Goal: Book appointment/travel/reservation

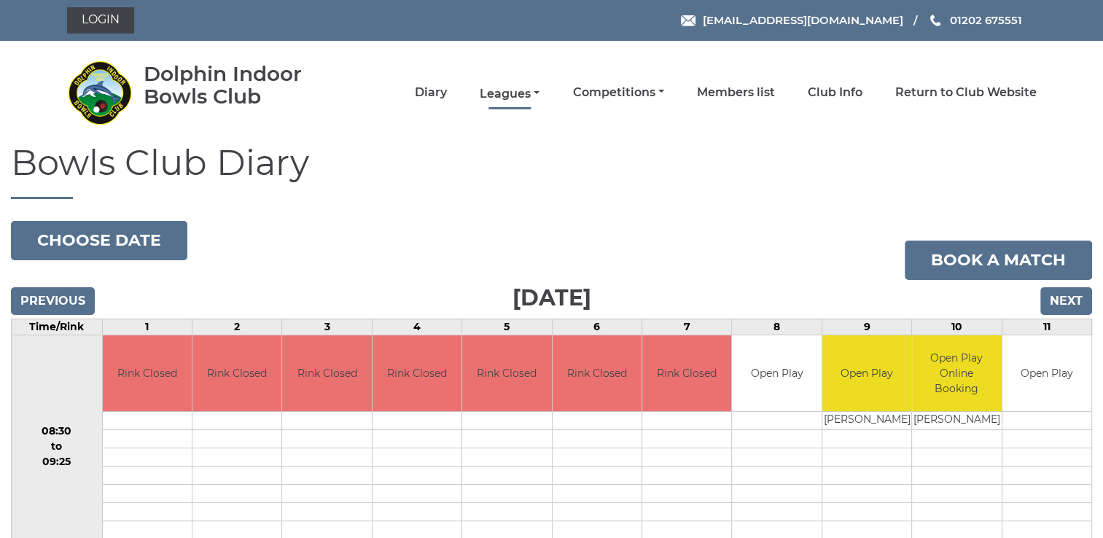
click at [508, 95] on link "Leagues" at bounding box center [510, 94] width 60 height 16
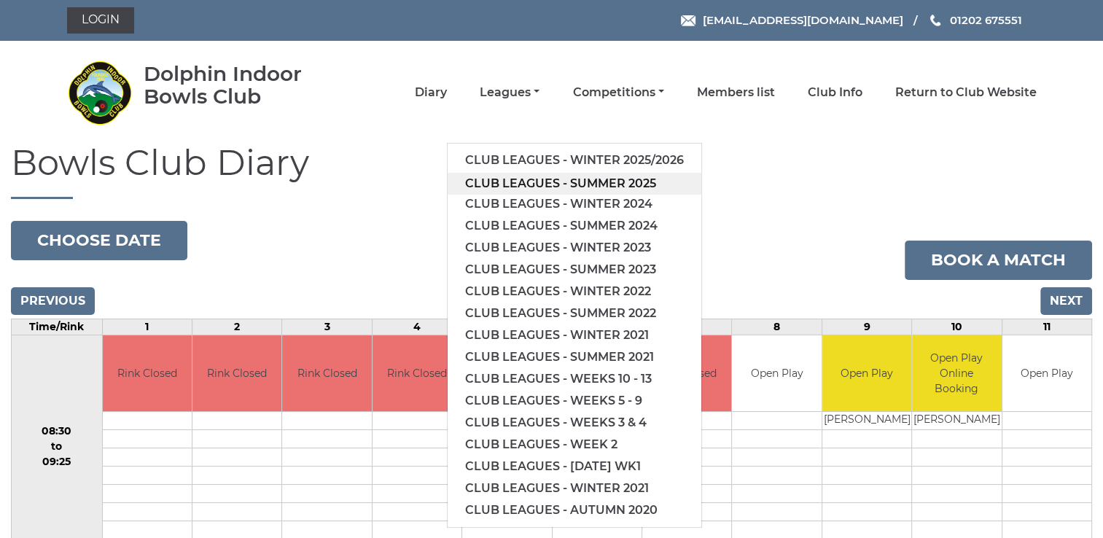
click at [531, 177] on link "Club leagues - Summer 2025" at bounding box center [575, 184] width 254 height 22
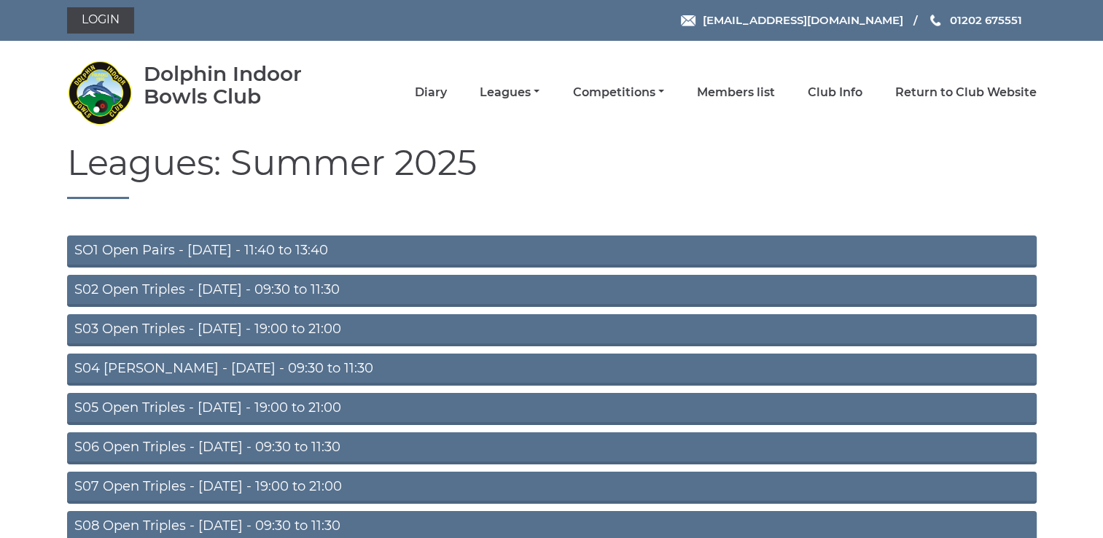
click at [233, 327] on link "S03 Open Triples - [DATE] - 19:00 to 21:00" at bounding box center [552, 330] width 970 height 32
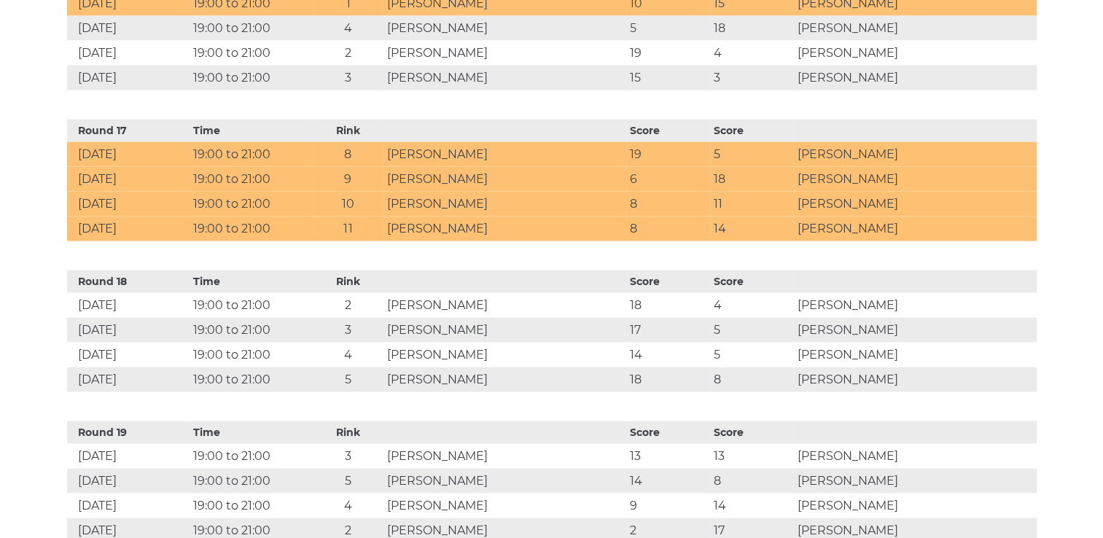
scroll to position [3324, 0]
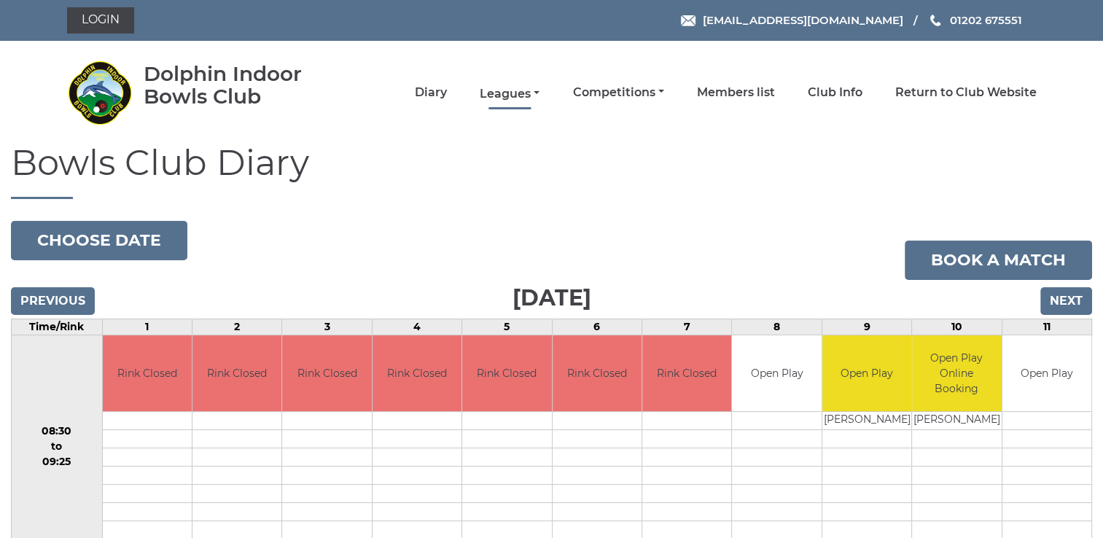
click at [510, 94] on link "Leagues" at bounding box center [510, 94] width 60 height 16
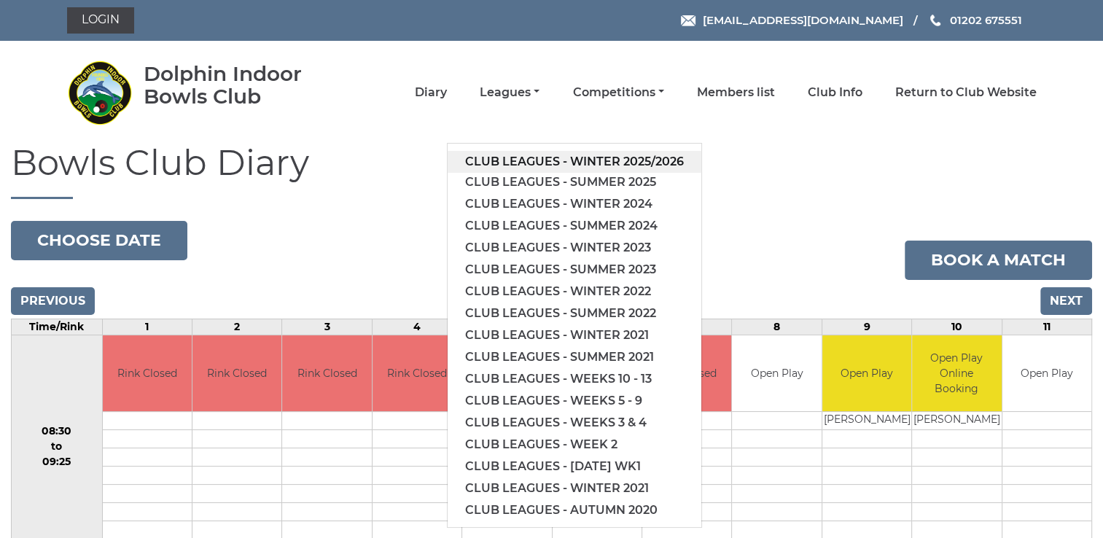
click at [526, 158] on link "Club leagues - Winter 2025/2026" at bounding box center [575, 162] width 254 height 22
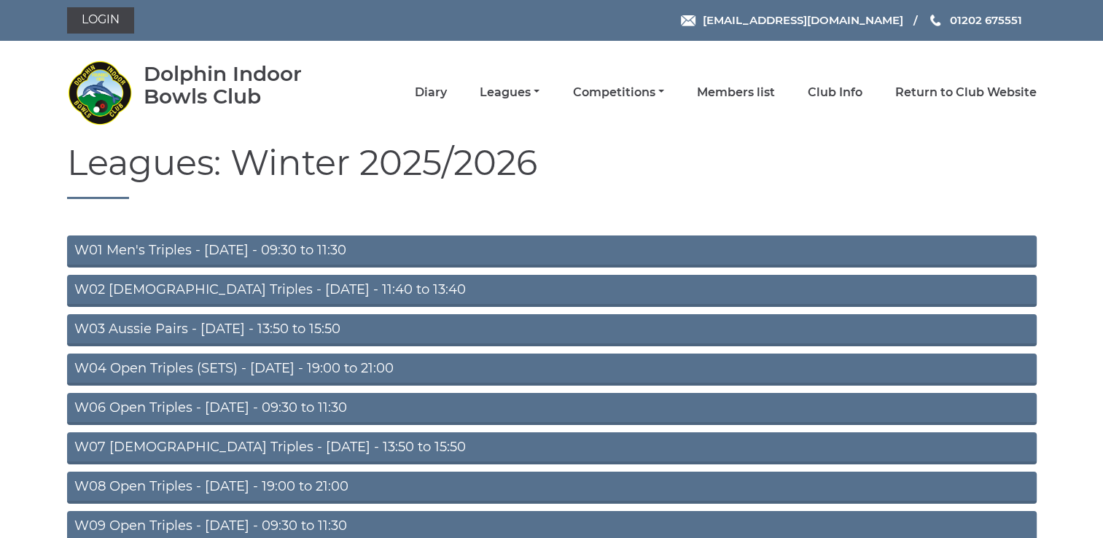
click at [280, 361] on link "W04 Open Triples (SETS) - [DATE] - 19:00 to 21:00" at bounding box center [552, 370] width 970 height 32
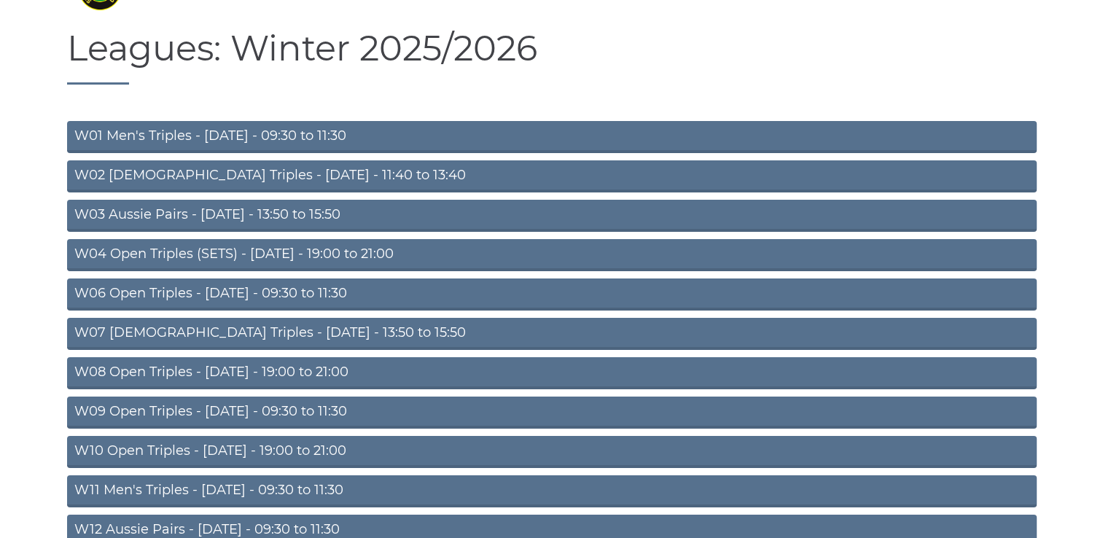
scroll to position [120, 0]
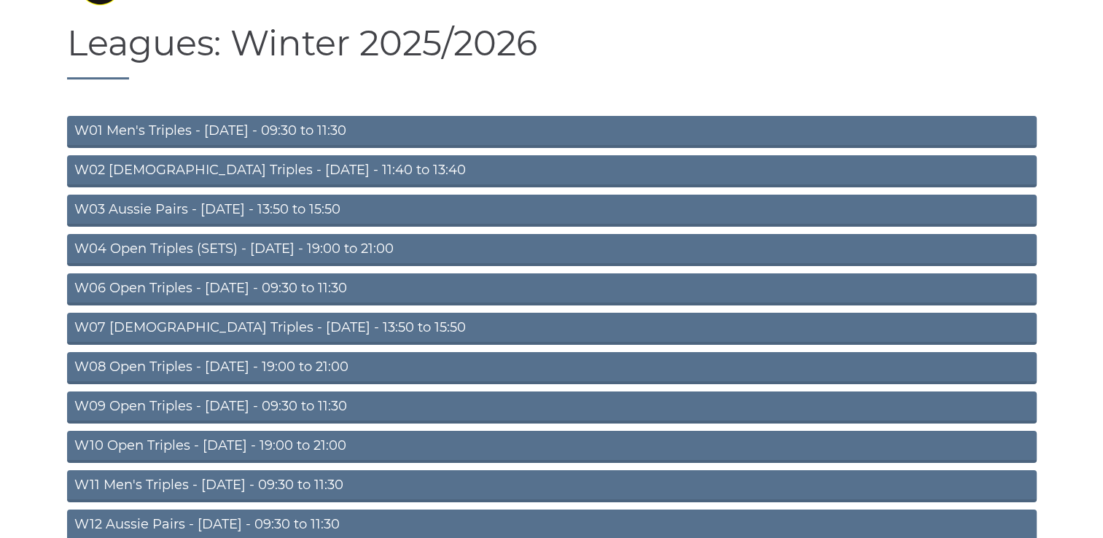
click at [173, 368] on link "W08 Open Triples - Tuesday - 19:00 to 21:00" at bounding box center [552, 368] width 970 height 32
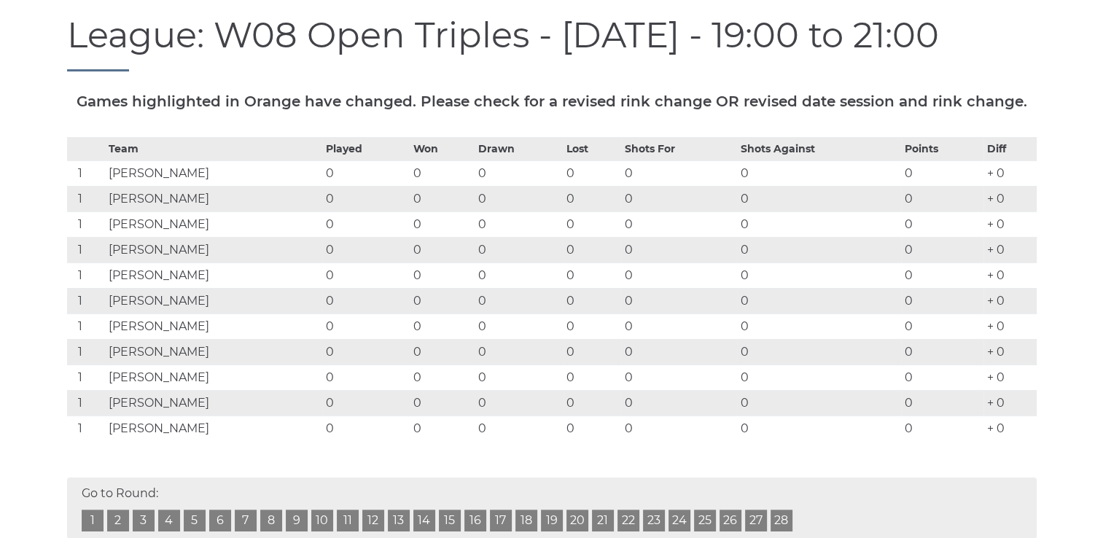
scroll to position [141, 0]
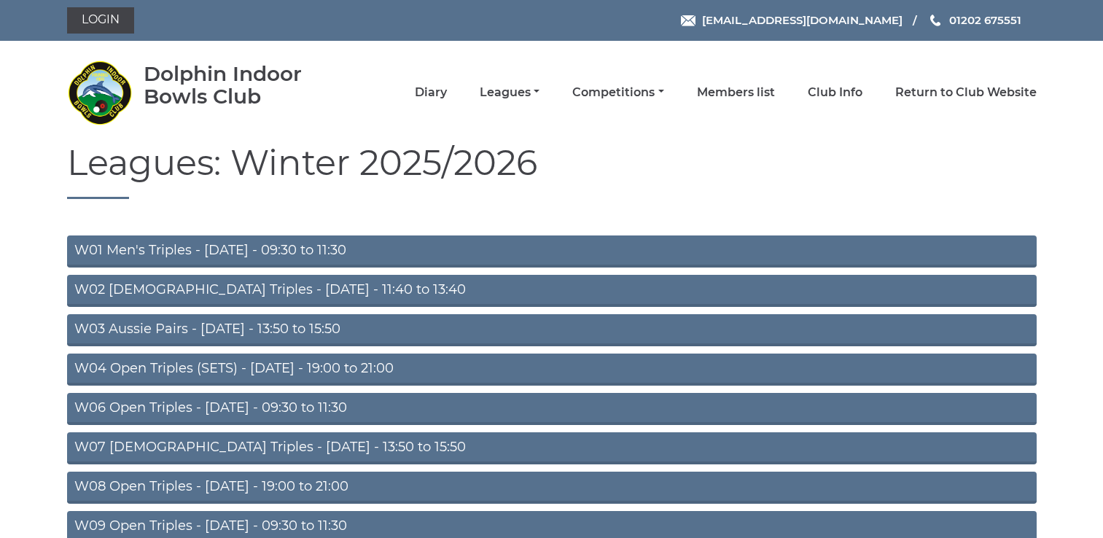
scroll to position [120, 0]
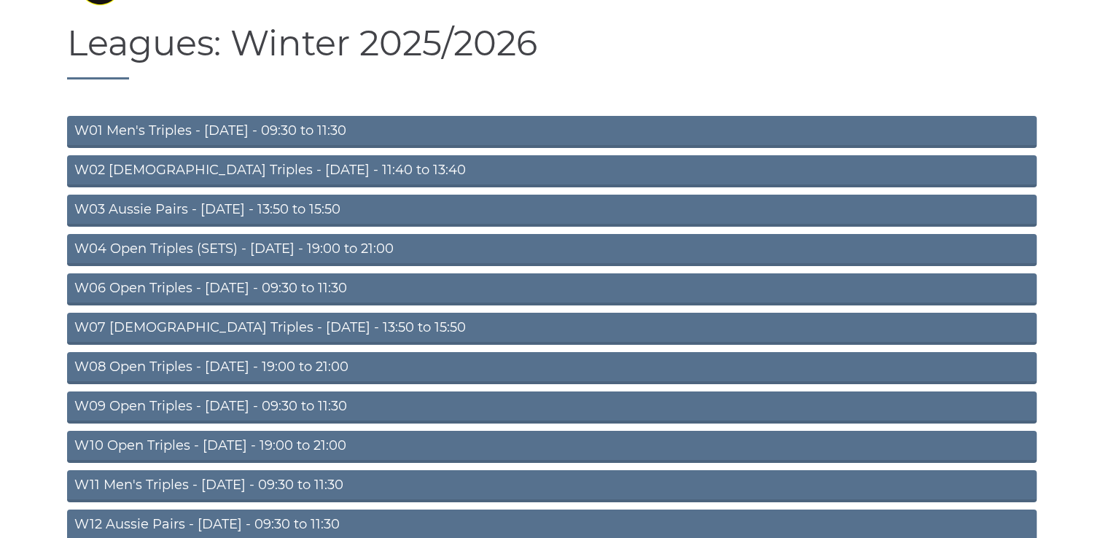
click at [265, 443] on link "W10 Open Triples - Wednesday - 19:00 to 21:00" at bounding box center [552, 447] width 970 height 32
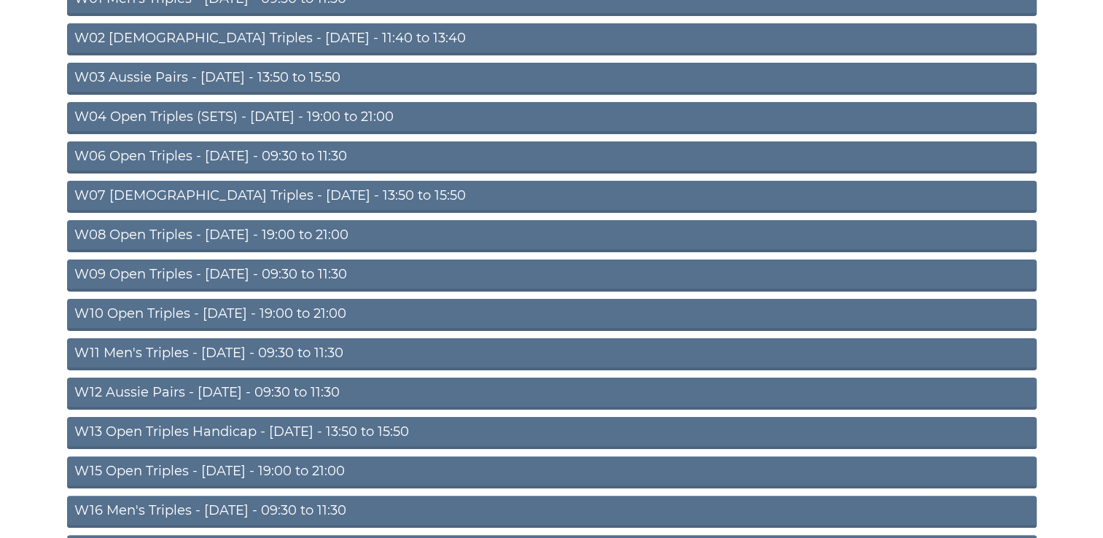
scroll to position [253, 0]
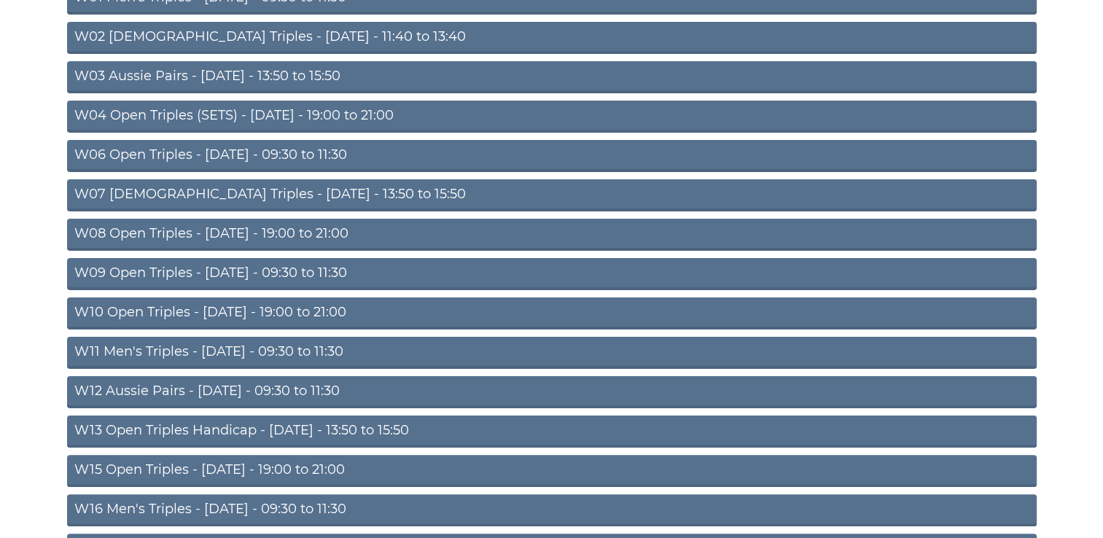
click at [227, 466] on link "W15 Open Triples - [DATE] - 19:00 to 21:00" at bounding box center [552, 471] width 970 height 32
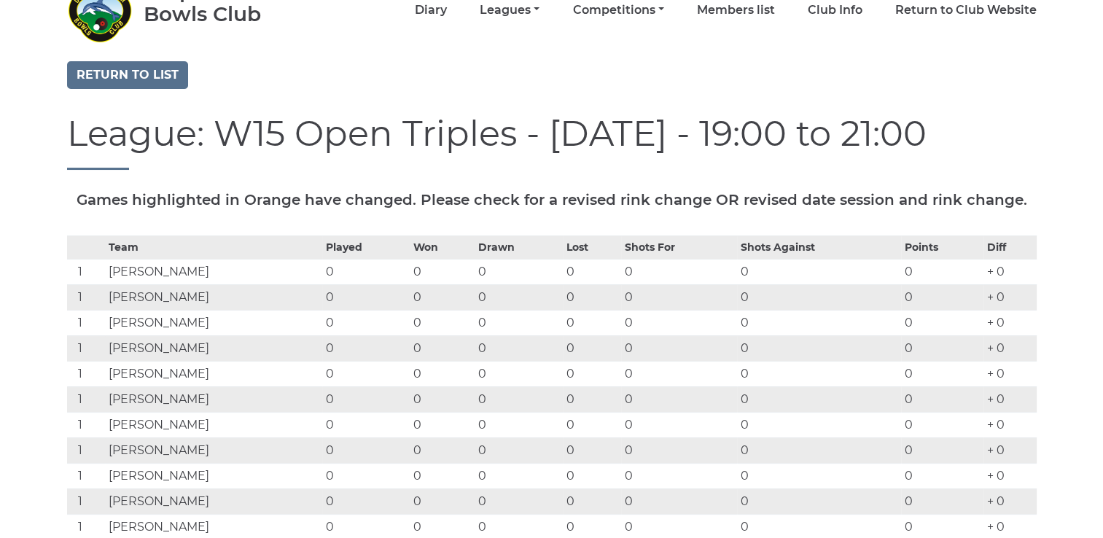
scroll to position [61, 0]
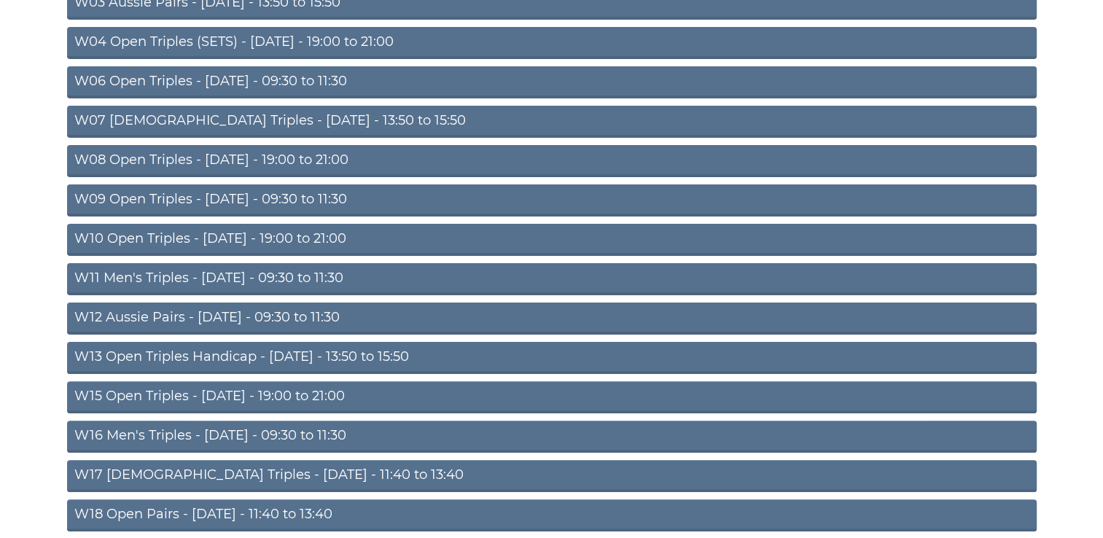
scroll to position [330, 0]
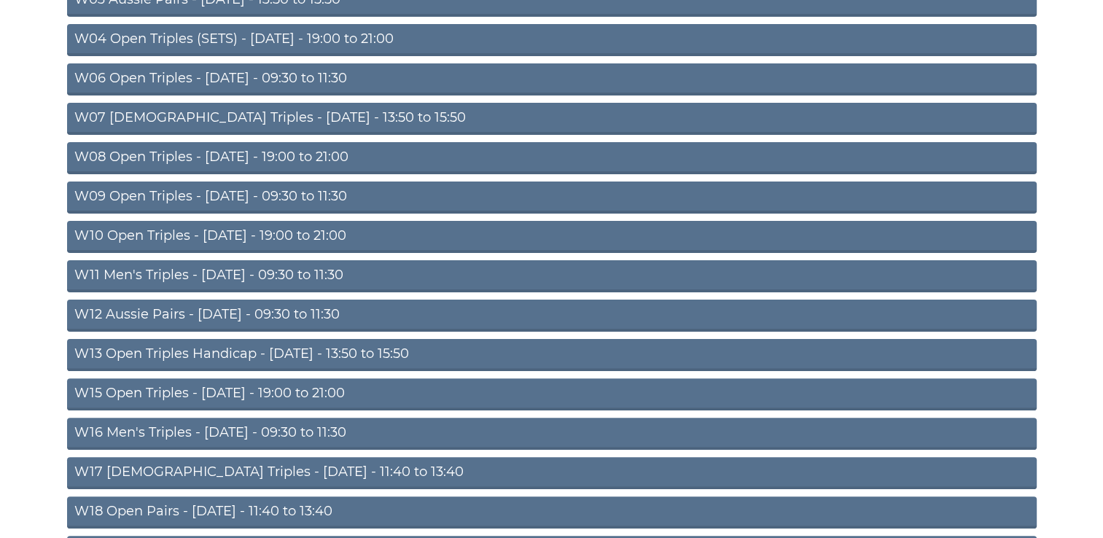
click at [233, 430] on link "W16 Men's Triples - Friday - 09:30 to 11:30" at bounding box center [552, 434] width 970 height 32
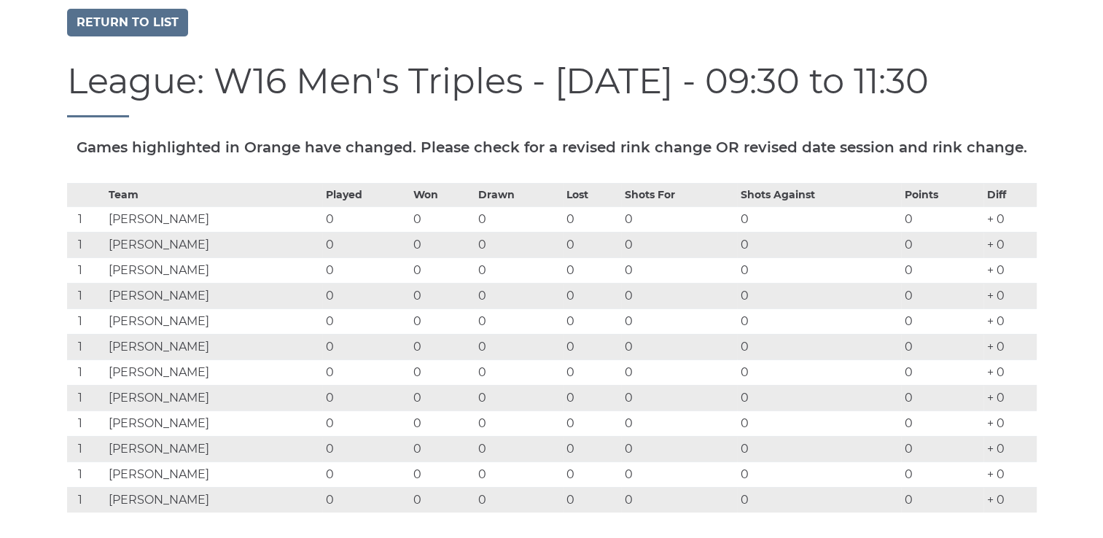
scroll to position [128, 0]
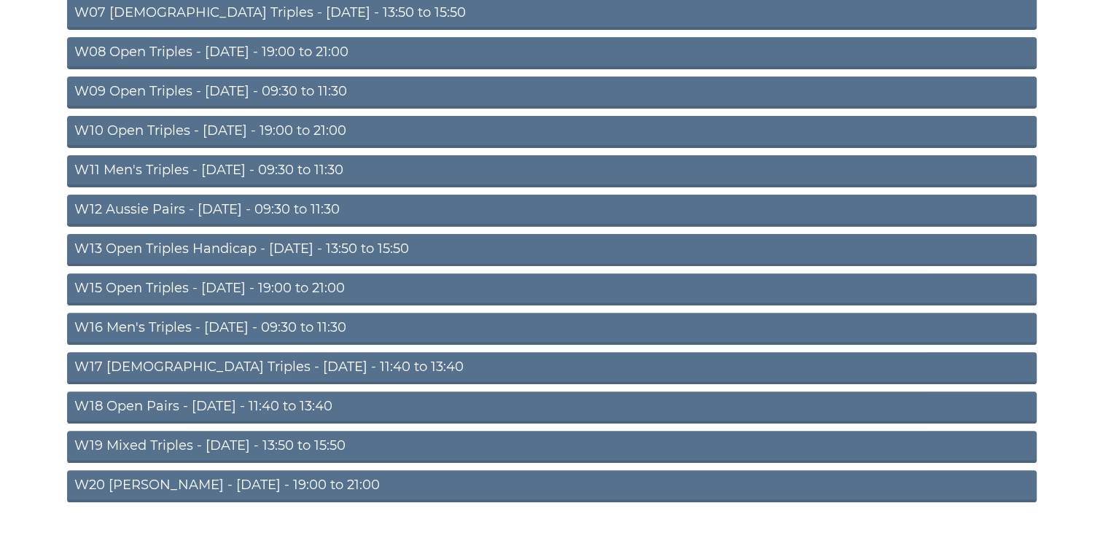
scroll to position [436, 0]
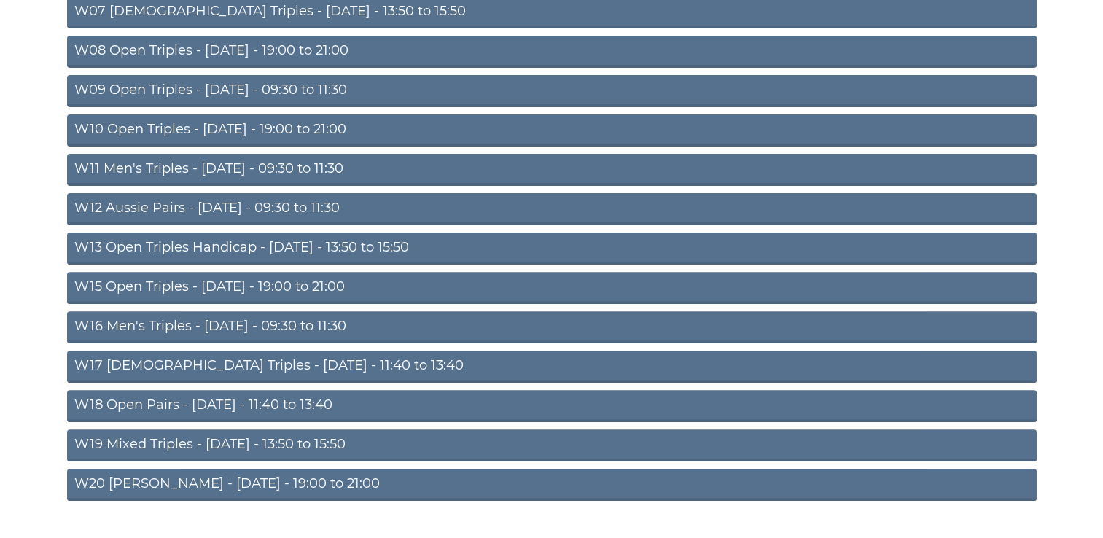
click at [128, 446] on link "W19 Mixed Triples - Friday - 13:50 to 15:50" at bounding box center [552, 445] width 970 height 32
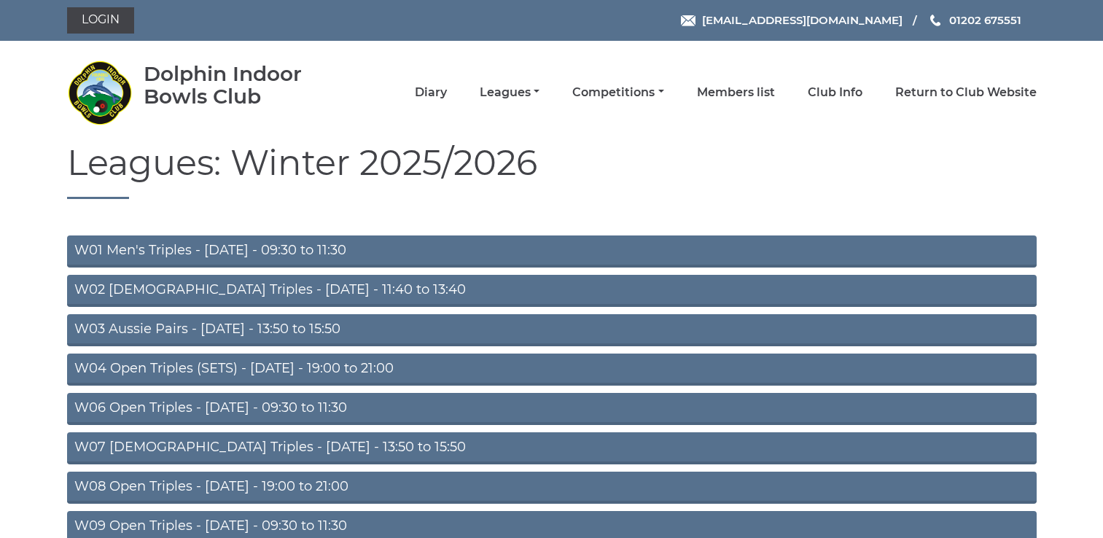
scroll to position [429, 0]
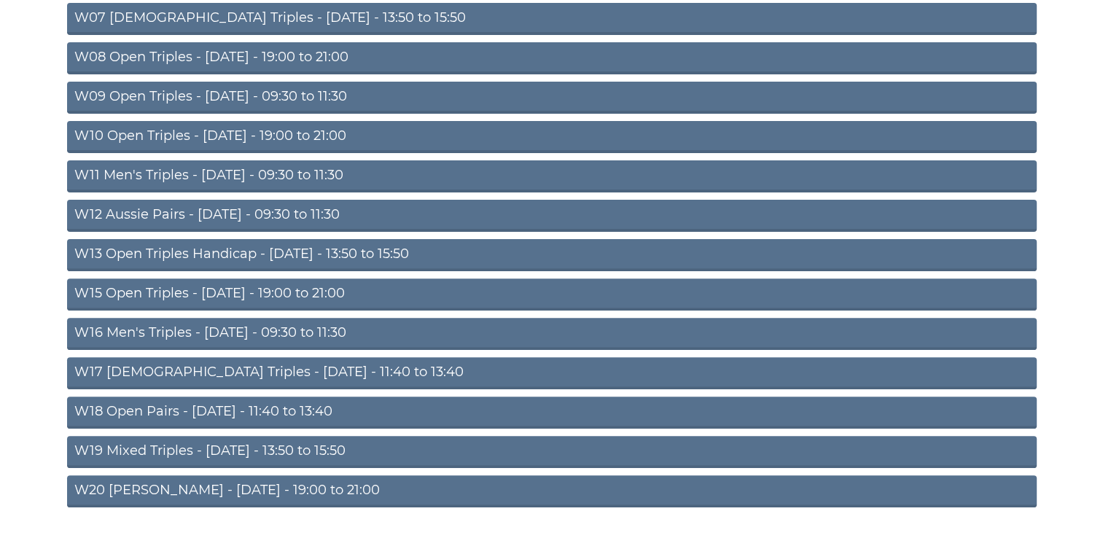
click at [214, 492] on link "W20 Aussie Pairs - Friday - 19:00 to 21:00" at bounding box center [552, 491] width 970 height 32
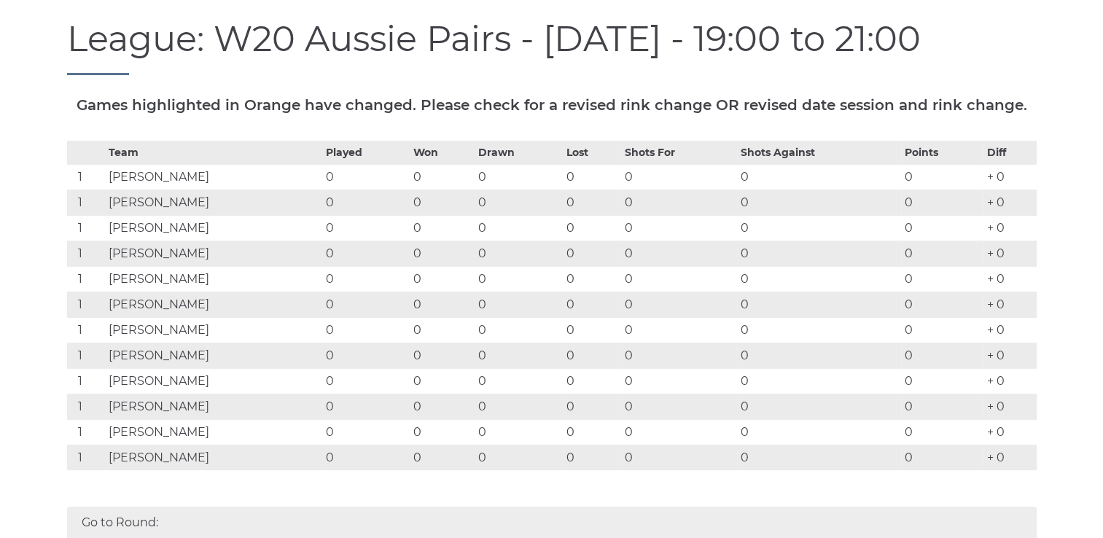
scroll to position [163, 0]
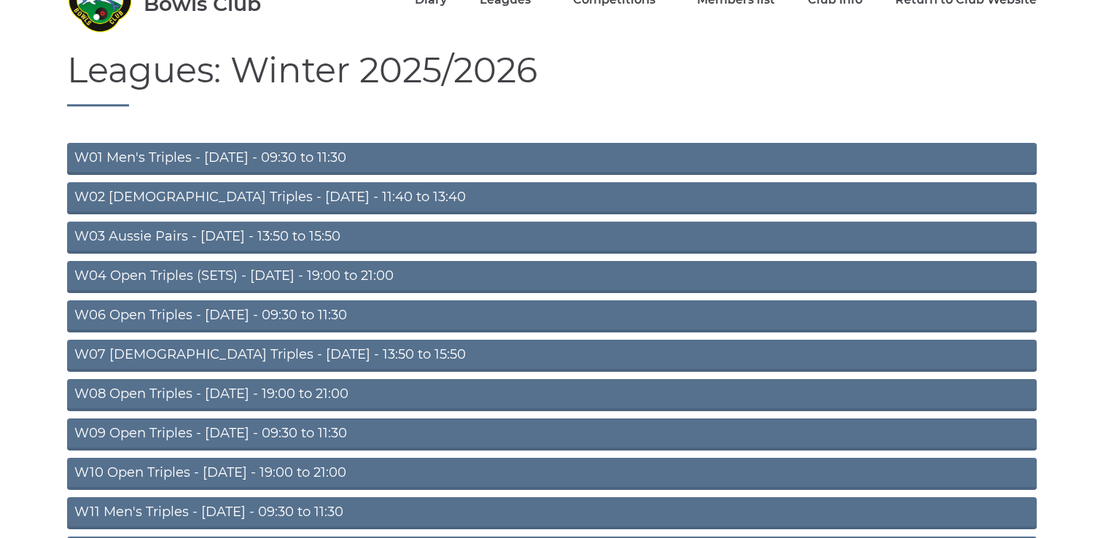
scroll to position [76, 0]
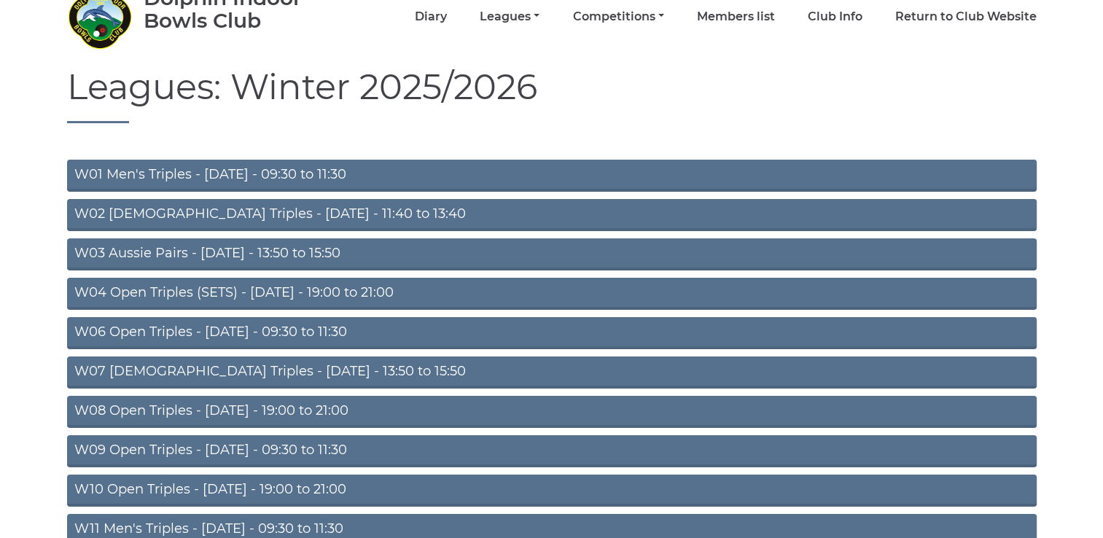
click at [249, 171] on link "W01 Men's Triples - [DATE] - 09:30 to 11:30" at bounding box center [552, 176] width 970 height 32
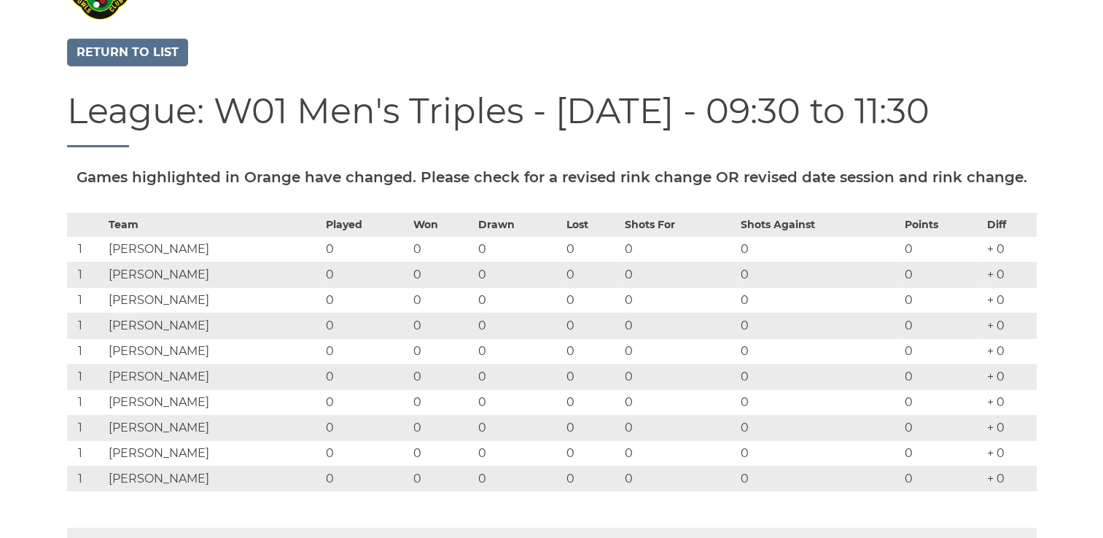
scroll to position [111, 0]
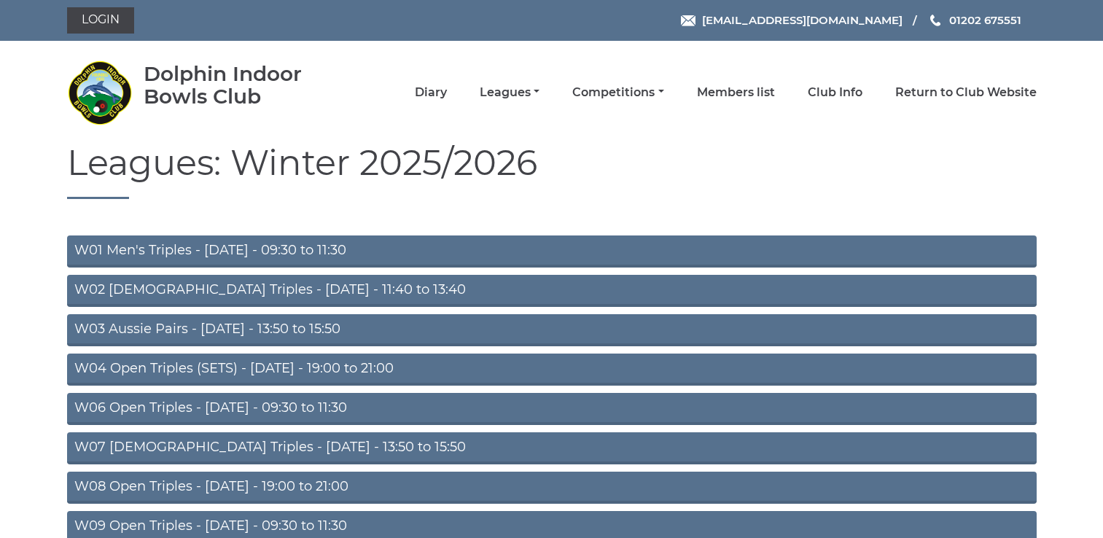
scroll to position [76, 0]
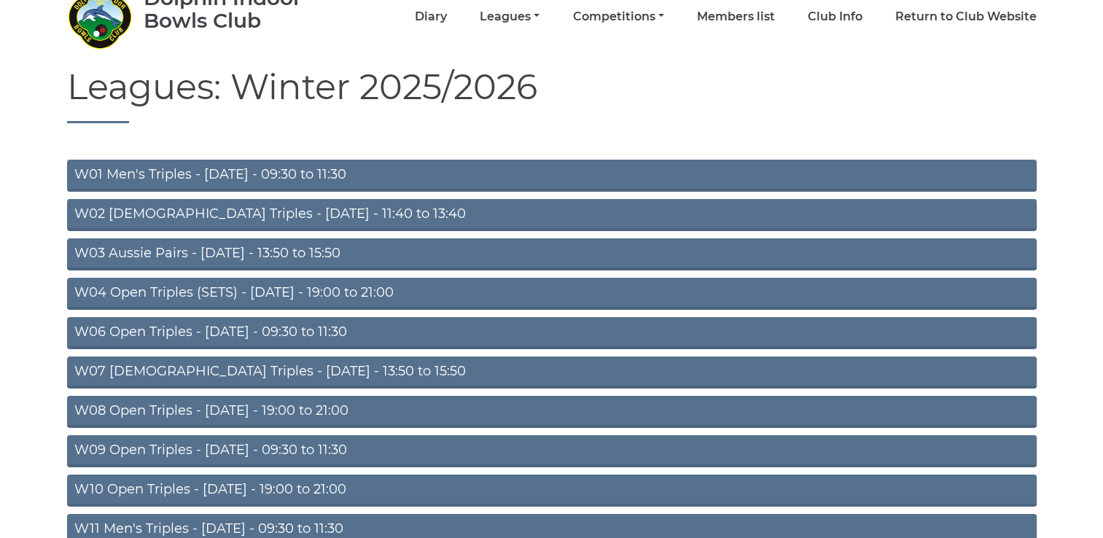
click at [240, 332] on link "W06 Open Triples - [DATE] - 09:30 to 11:30" at bounding box center [552, 333] width 970 height 32
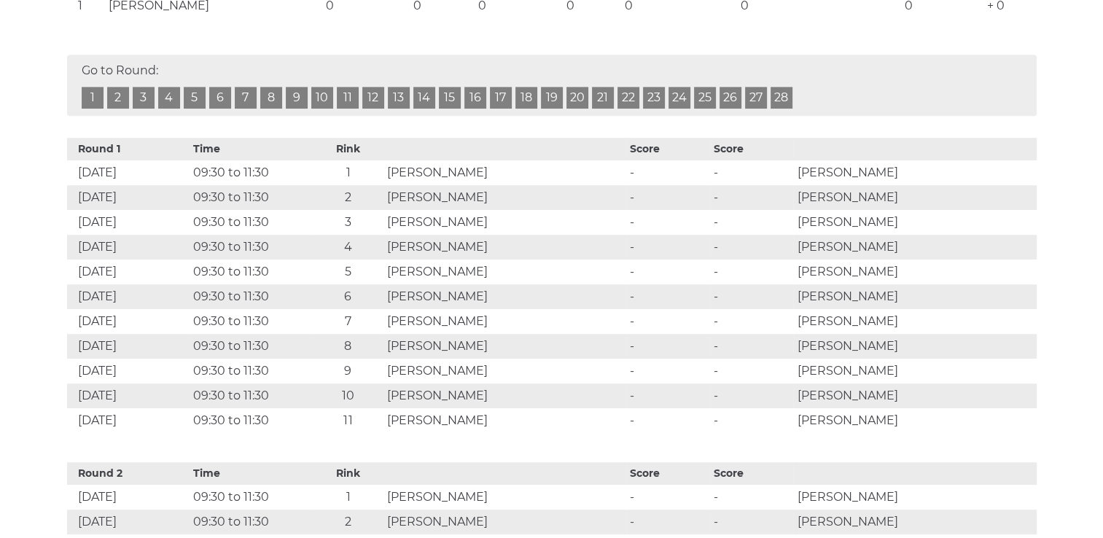
scroll to position [922, 0]
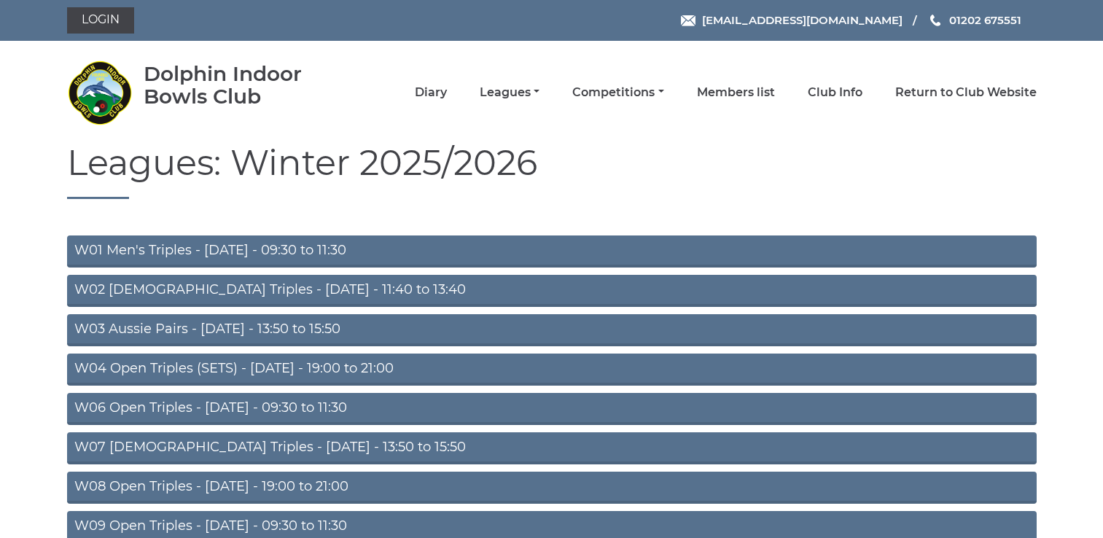
scroll to position [76, 0]
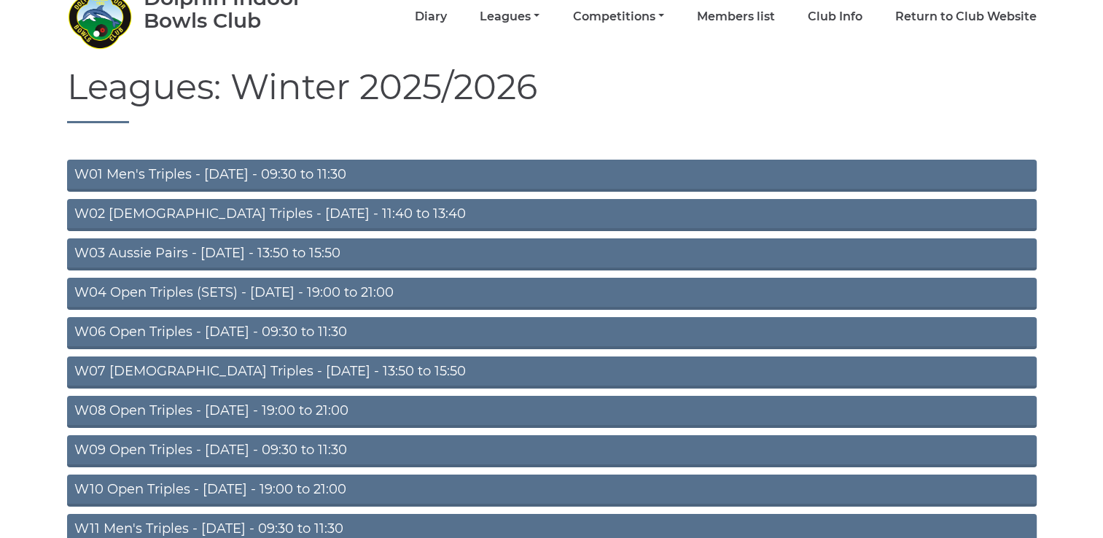
click at [261, 448] on link "W09 Open Triples - Wednesday - 09:30 to 11:30" at bounding box center [552, 451] width 970 height 32
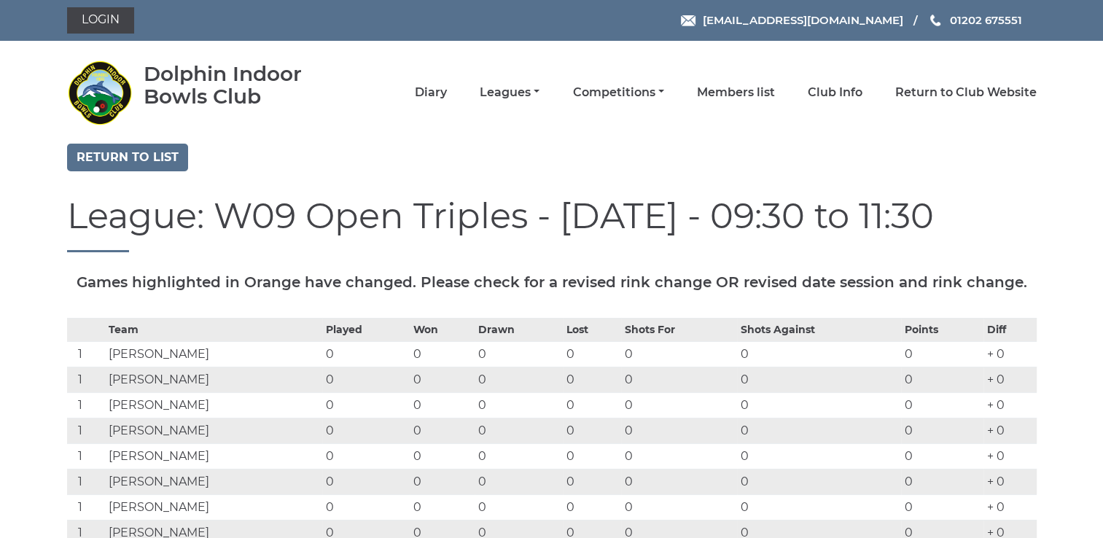
scroll to position [4, 0]
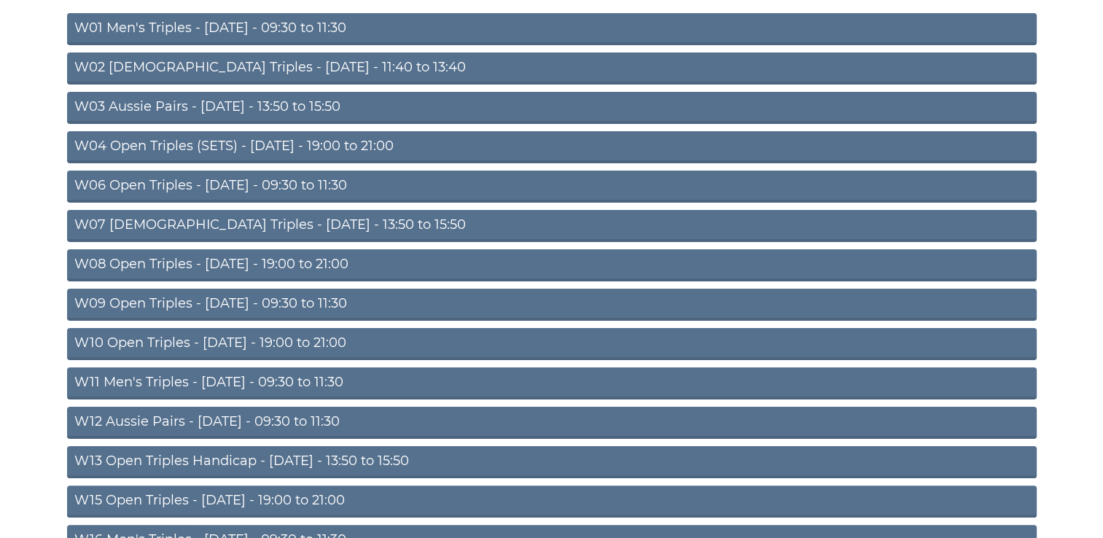
scroll to position [220, 0]
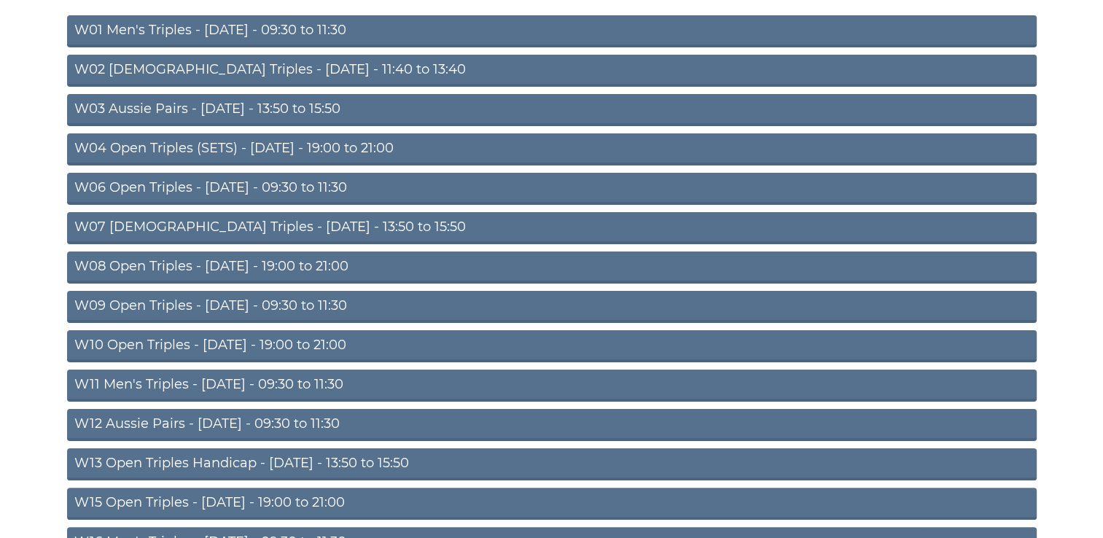
click at [242, 383] on link "W11 Men's Triples - Thursday - 09:30 to 11:30" at bounding box center [552, 386] width 970 height 32
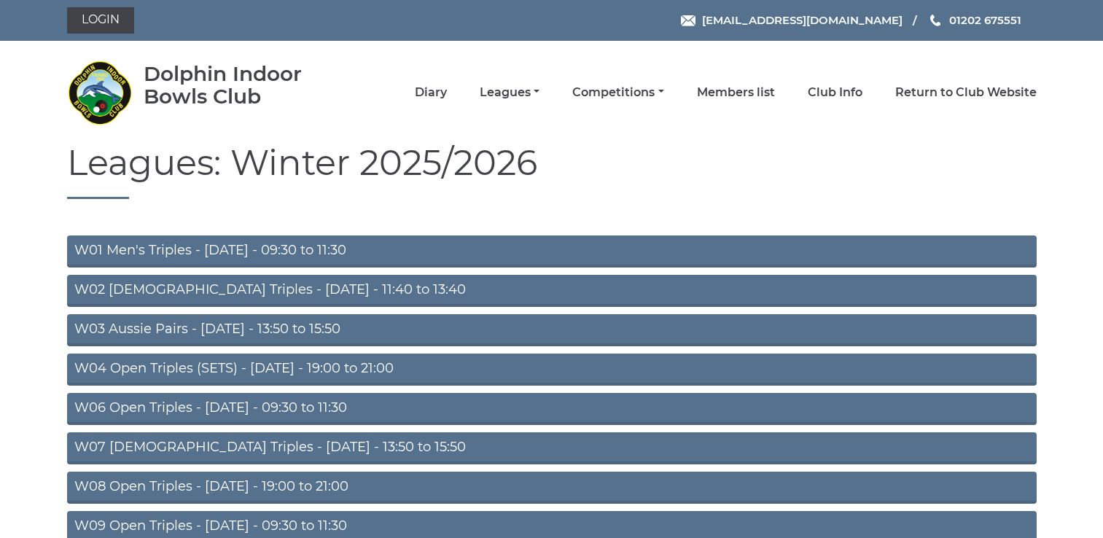
scroll to position [220, 0]
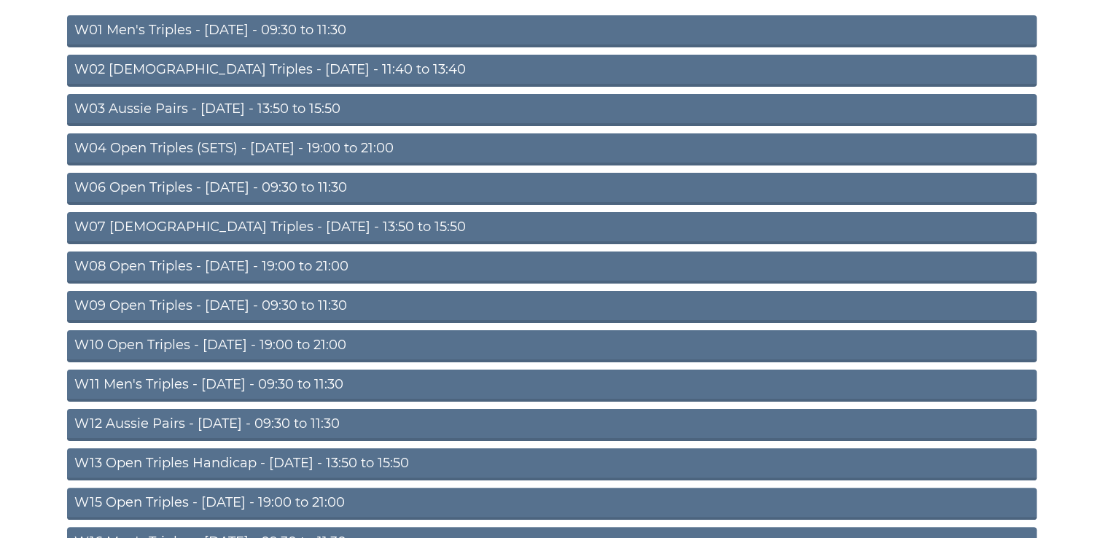
click at [214, 461] on link "W13 Open Triples Handicap - Thursday - 13:50 to 15:50" at bounding box center [552, 464] width 970 height 32
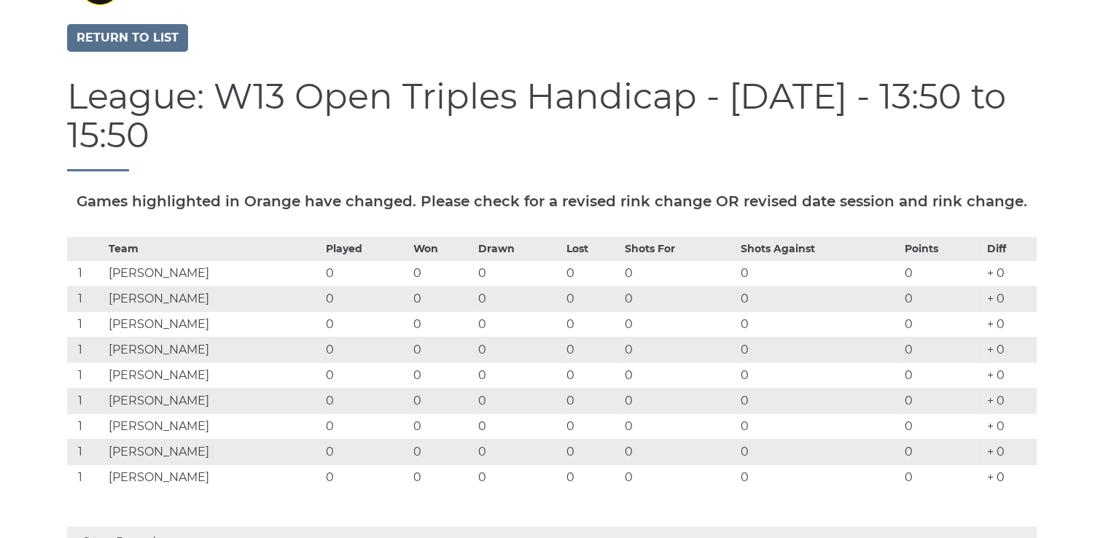
scroll to position [125, 0]
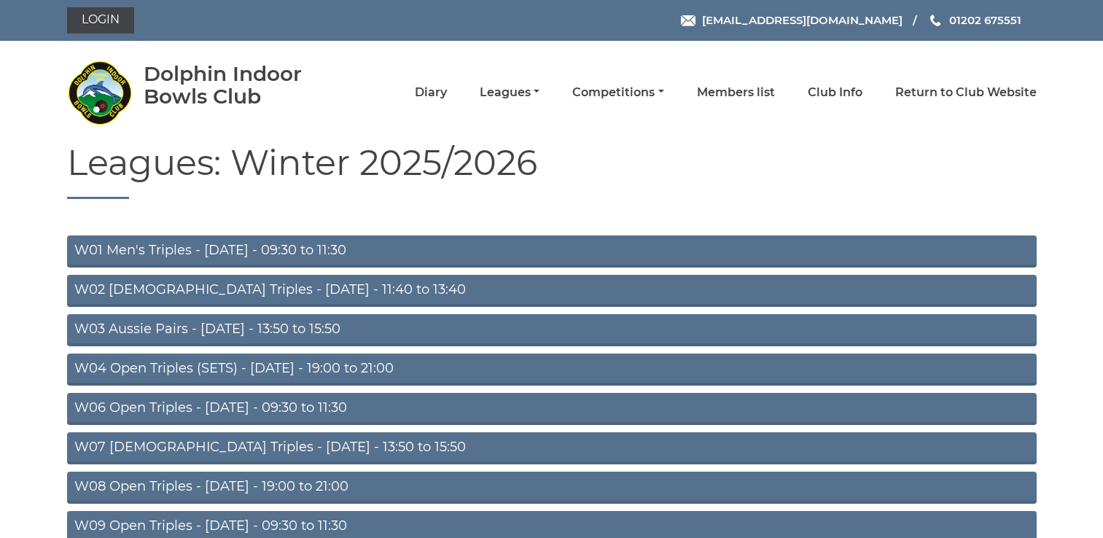
scroll to position [220, 0]
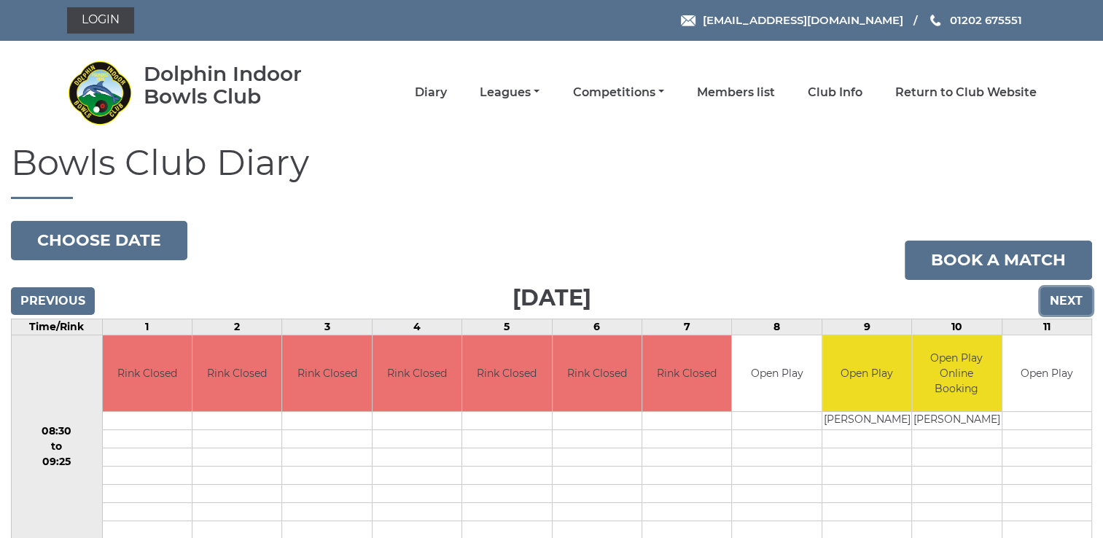
click at [1069, 298] on input "Next" at bounding box center [1066, 301] width 52 height 28
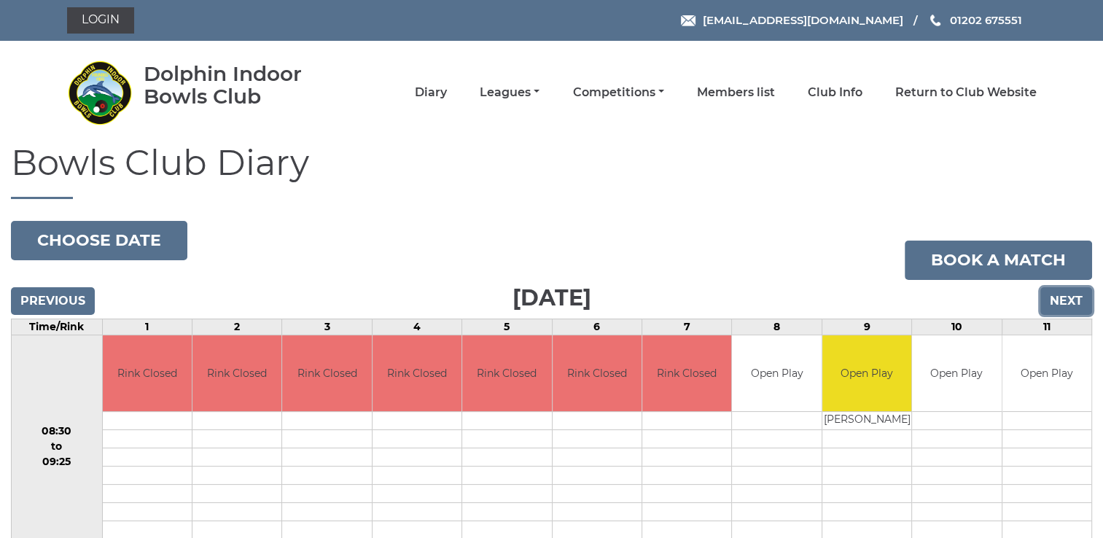
click at [1069, 298] on input "Next" at bounding box center [1066, 301] width 52 height 28
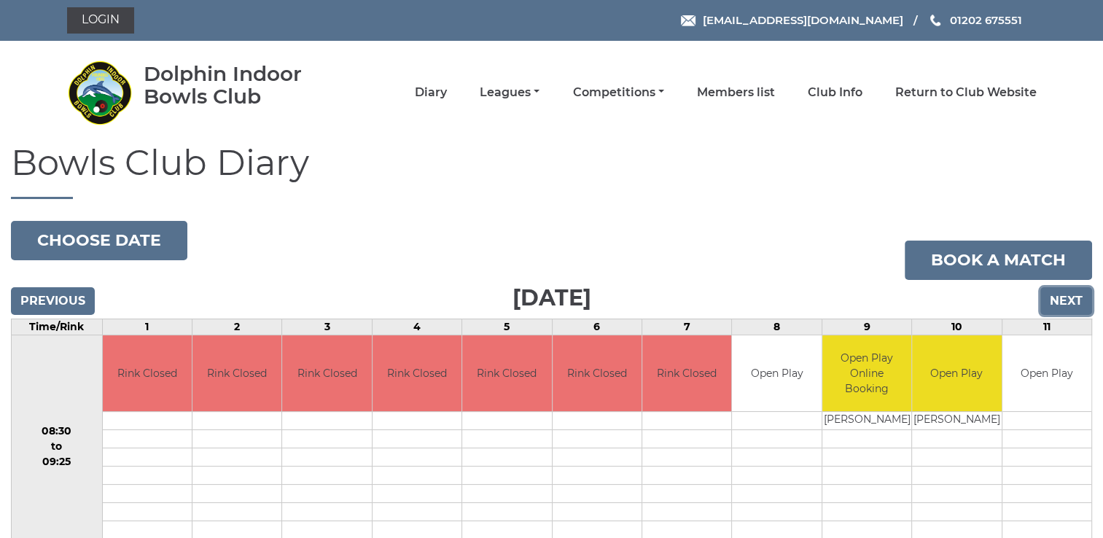
click at [1069, 300] on input "Next" at bounding box center [1066, 301] width 52 height 28
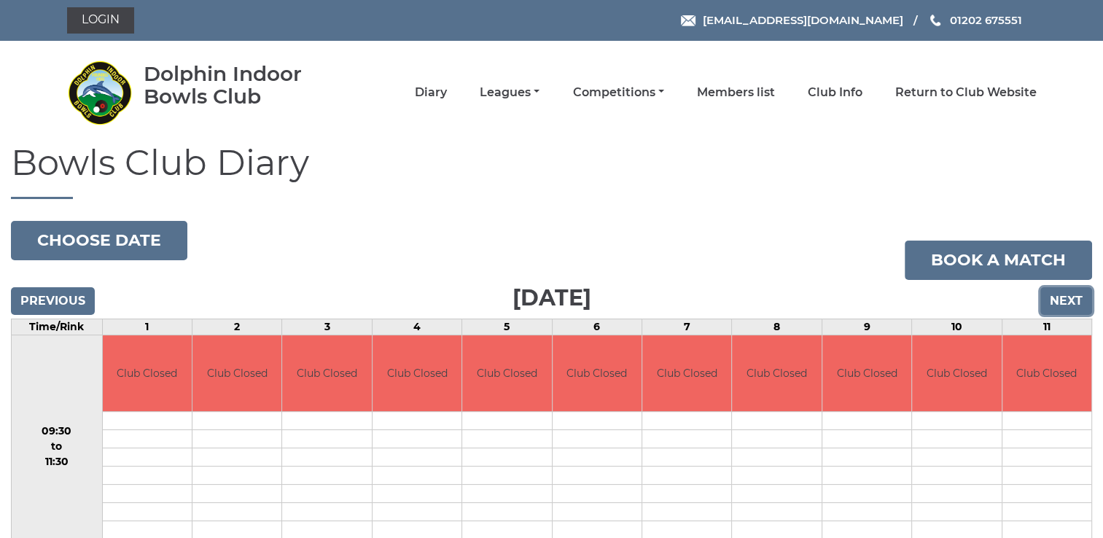
click at [1069, 300] on input "Next" at bounding box center [1066, 301] width 52 height 28
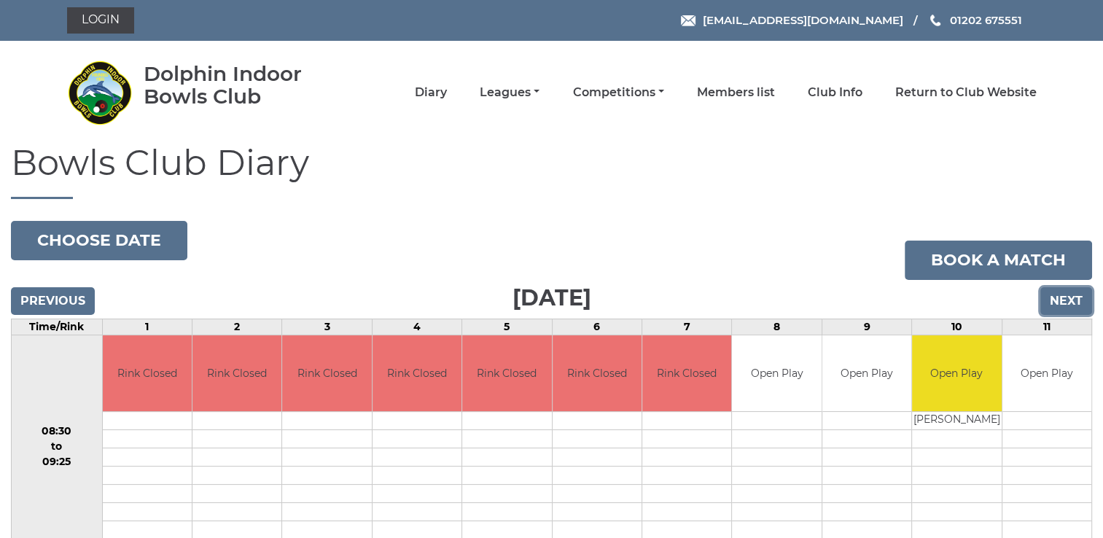
click at [1069, 300] on input "Next" at bounding box center [1066, 301] width 52 height 28
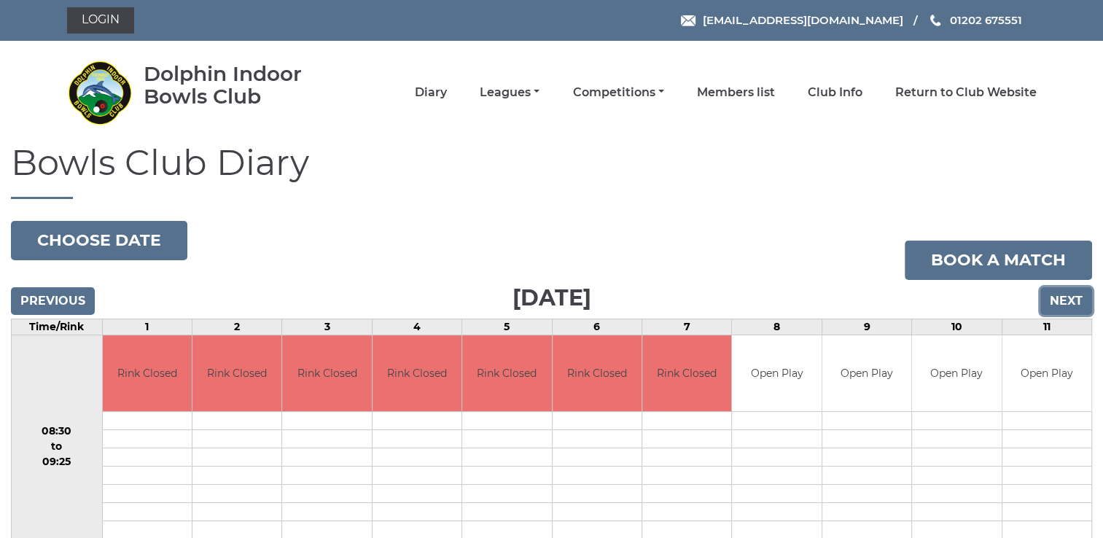
click at [1069, 305] on input "Next" at bounding box center [1066, 301] width 52 height 28
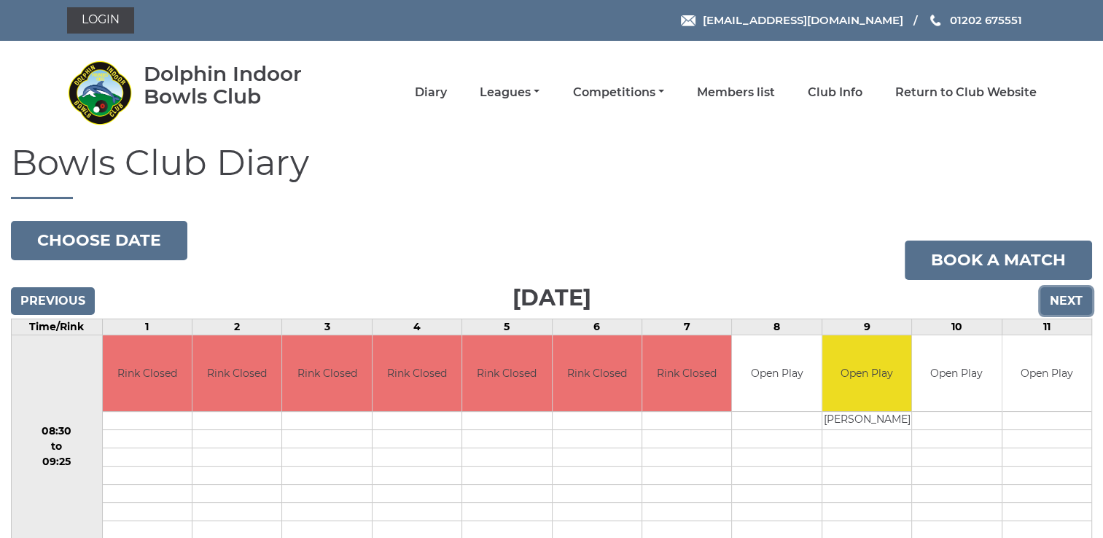
click at [1069, 305] on input "Next" at bounding box center [1066, 301] width 52 height 28
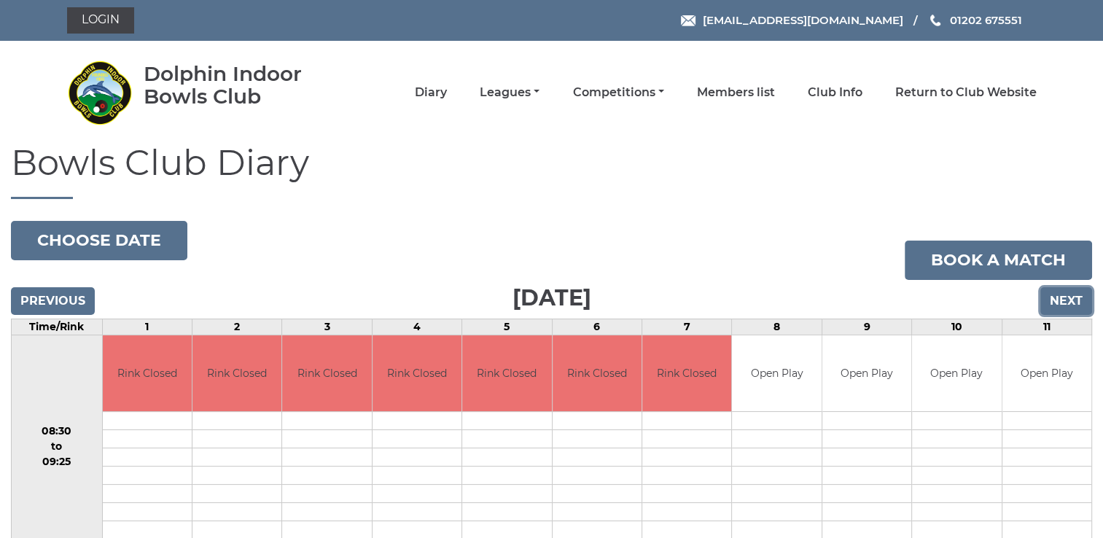
click at [1069, 305] on input "Next" at bounding box center [1066, 301] width 52 height 28
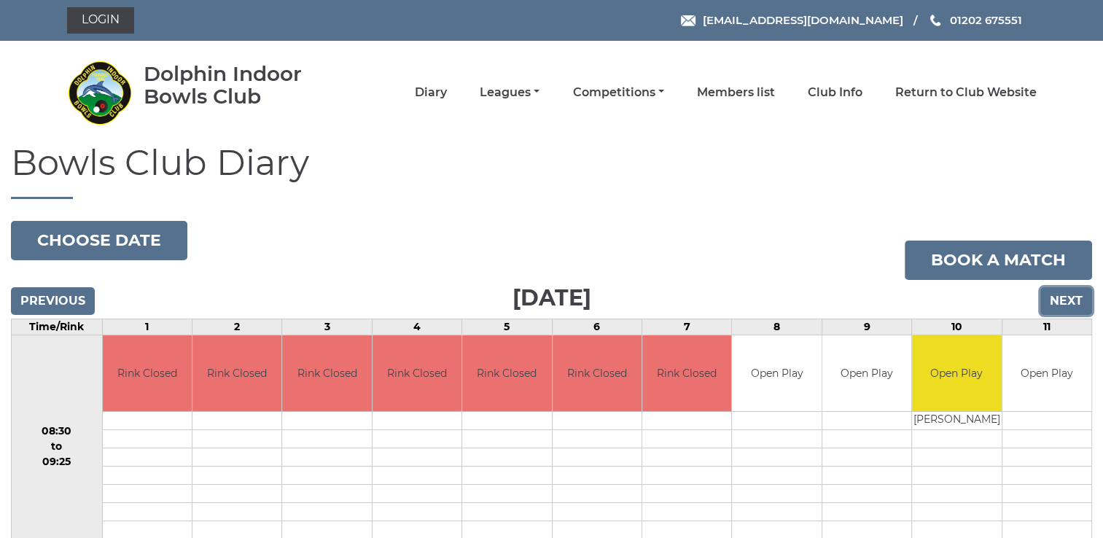
click at [1072, 301] on input "Next" at bounding box center [1066, 301] width 52 height 28
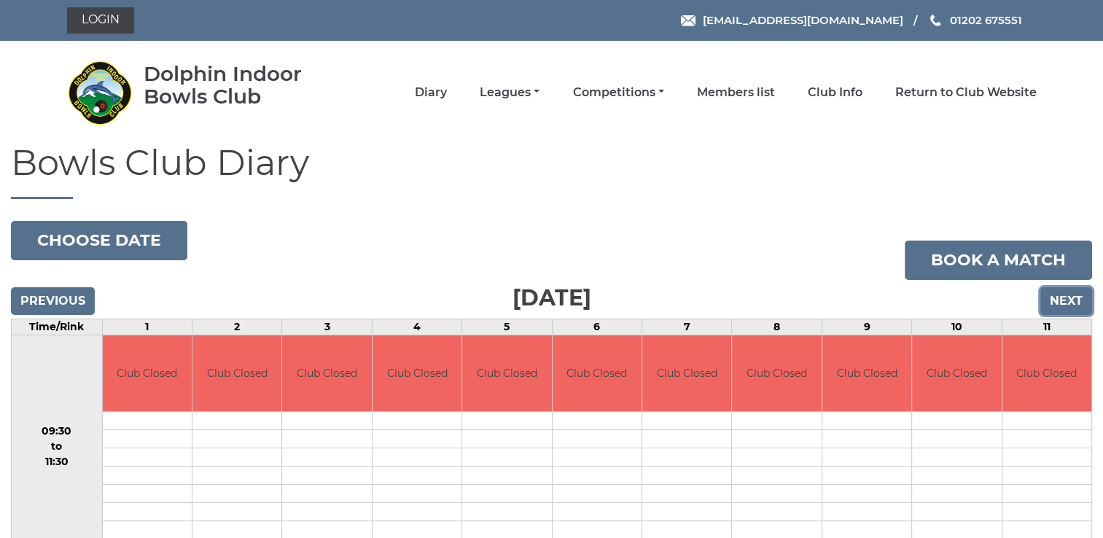
click at [1072, 301] on input "Next" at bounding box center [1066, 301] width 52 height 28
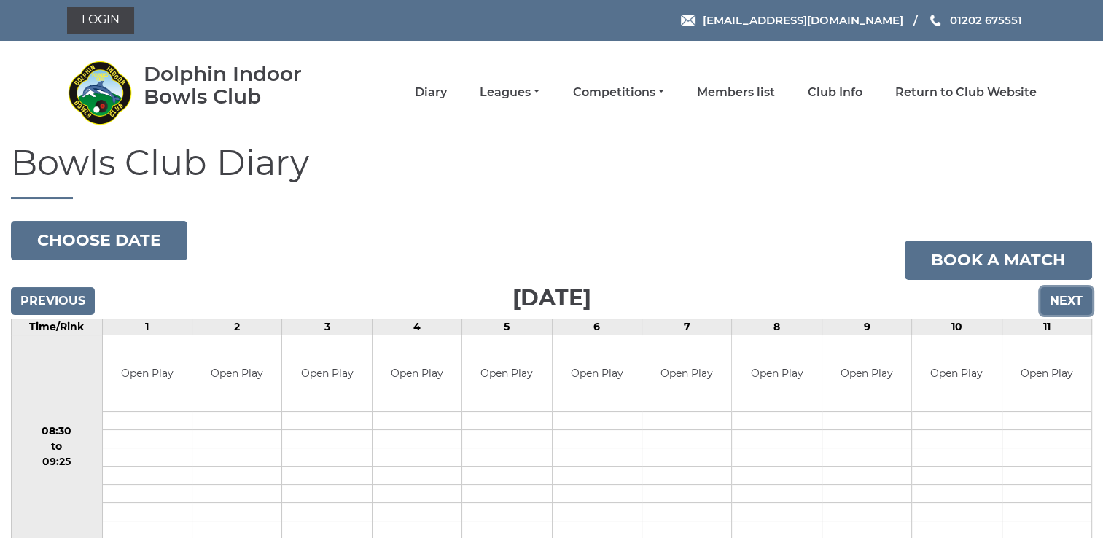
click at [1081, 300] on input "Next" at bounding box center [1066, 301] width 52 height 28
click at [1078, 301] on input "Next" at bounding box center [1066, 301] width 52 height 28
click at [1058, 301] on input "Next" at bounding box center [1066, 301] width 52 height 28
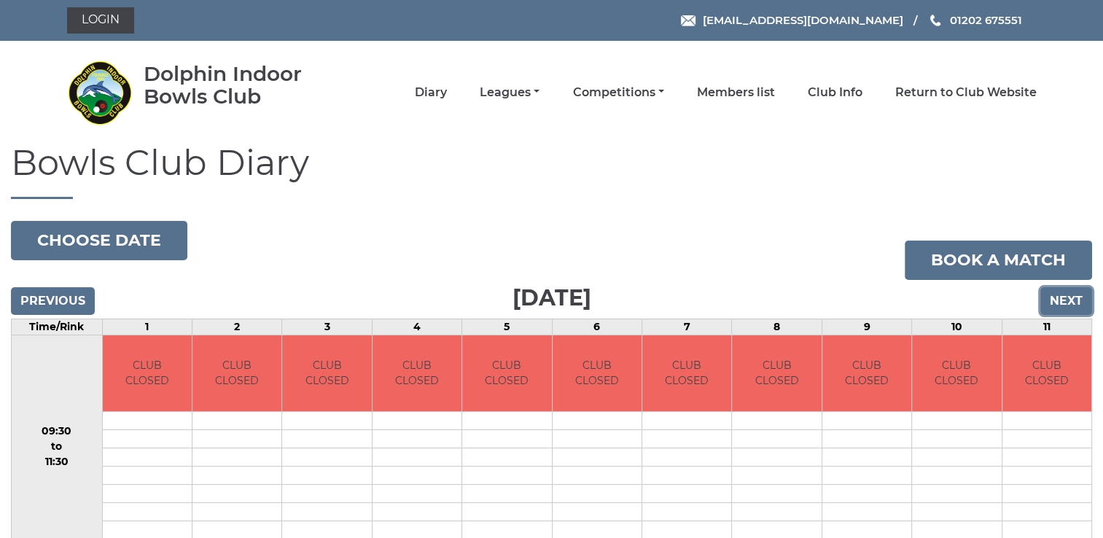
click at [1058, 301] on input "Next" at bounding box center [1066, 301] width 52 height 28
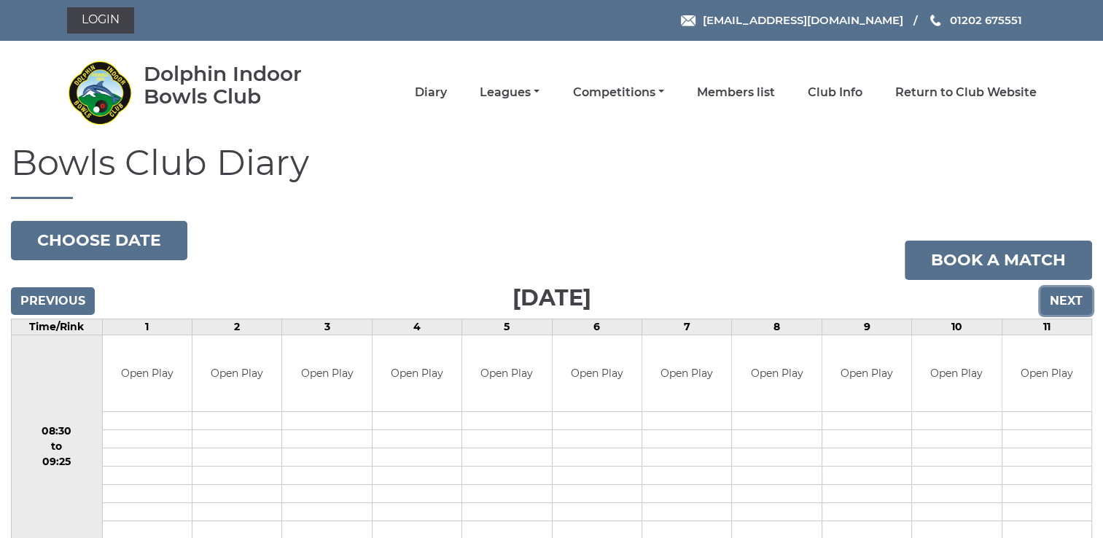
click at [1064, 302] on input "Next" at bounding box center [1066, 301] width 52 height 28
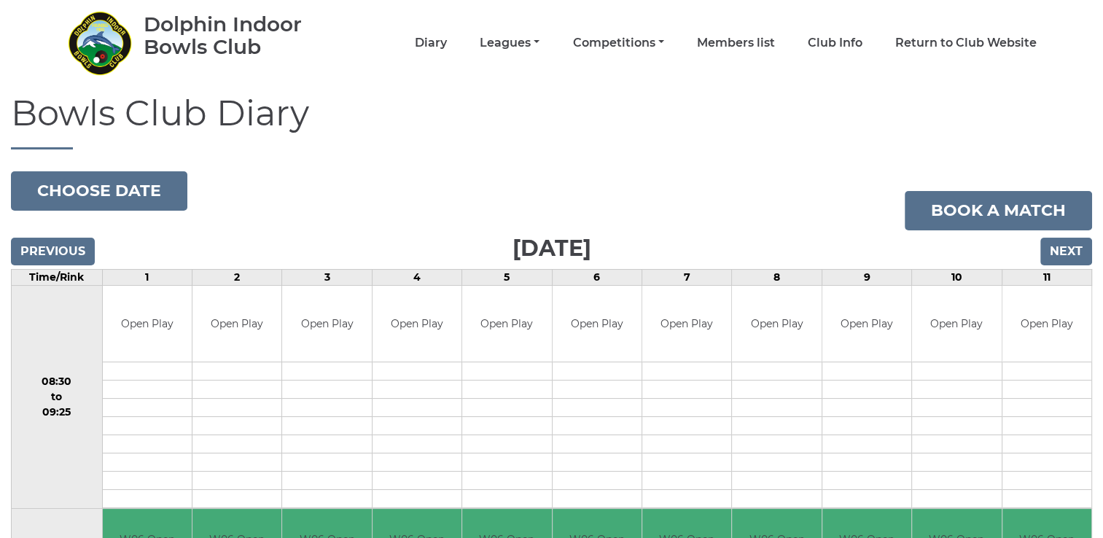
scroll to position [57, 0]
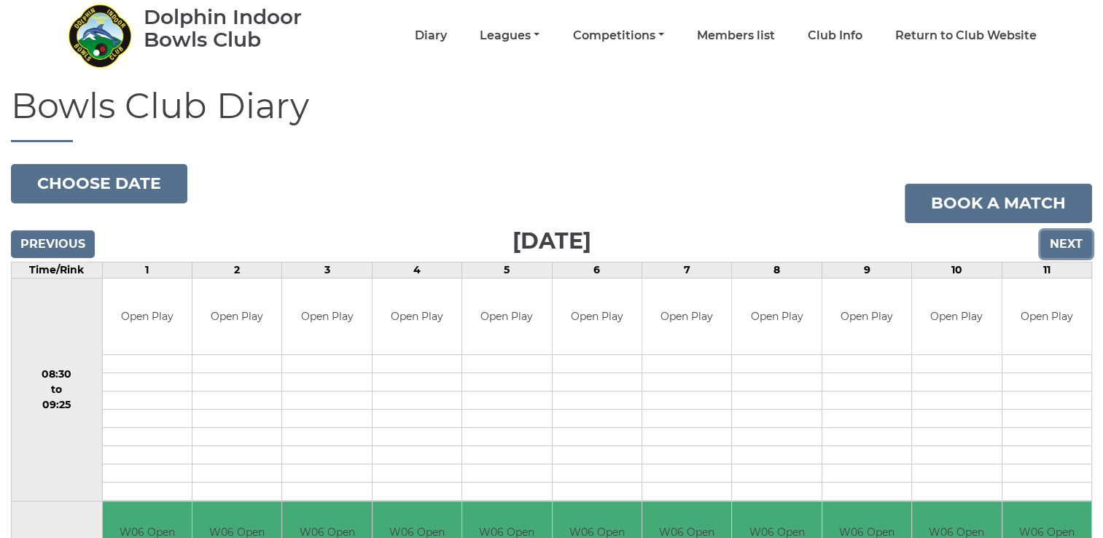
click at [1064, 246] on input "Next" at bounding box center [1066, 244] width 52 height 28
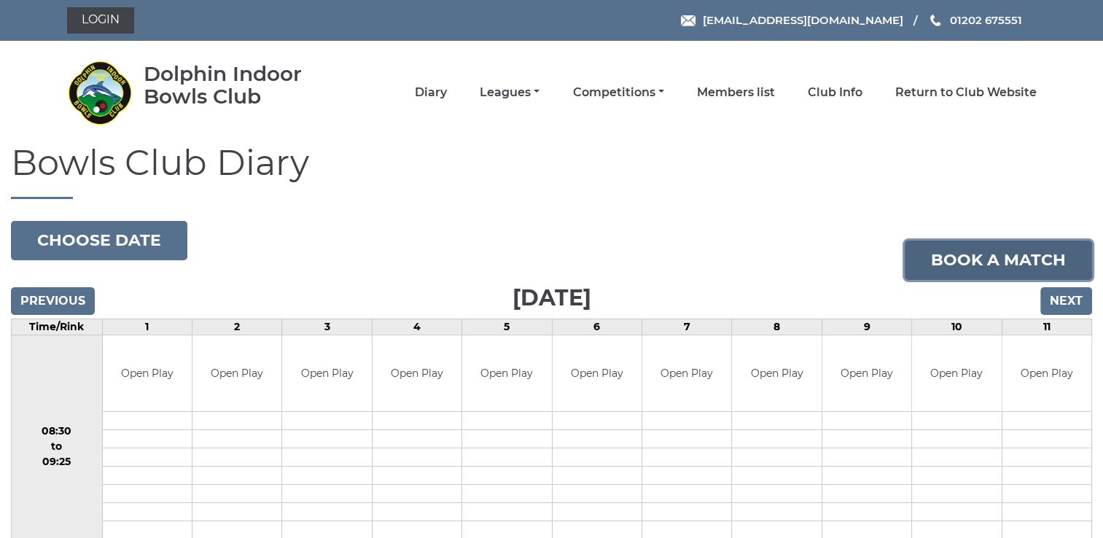
click at [1064, 246] on link "Book a match" at bounding box center [998, 260] width 187 height 39
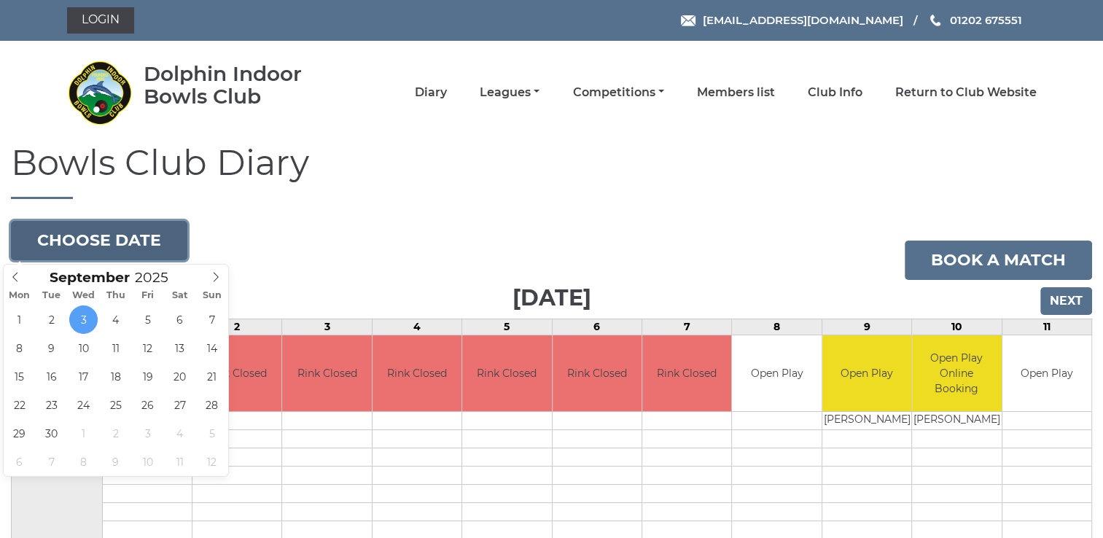
click at [112, 238] on button "Choose date" at bounding box center [99, 240] width 176 height 39
type input "[DATE]"
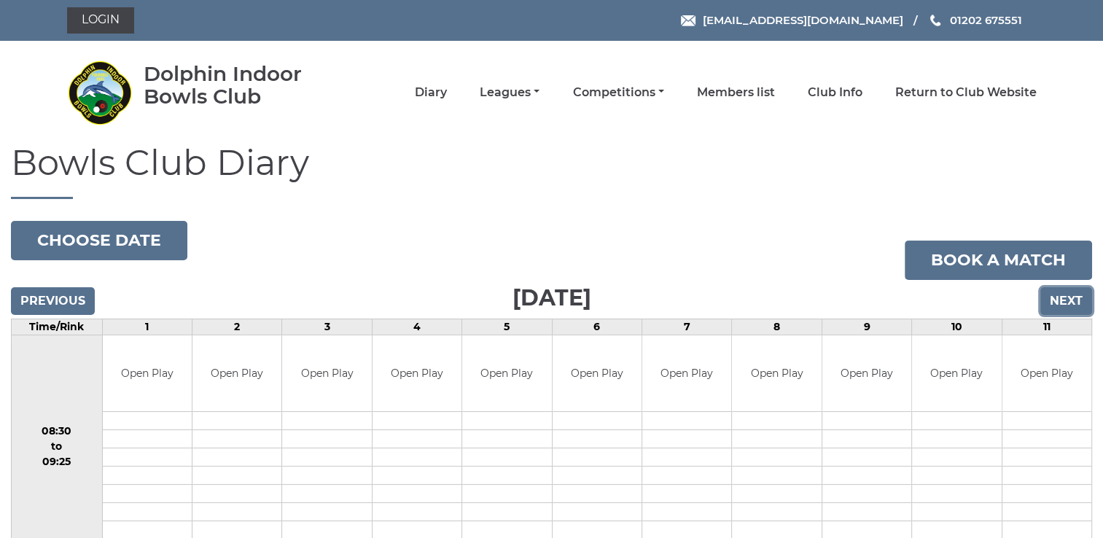
click at [1077, 300] on input "Next" at bounding box center [1066, 301] width 52 height 28
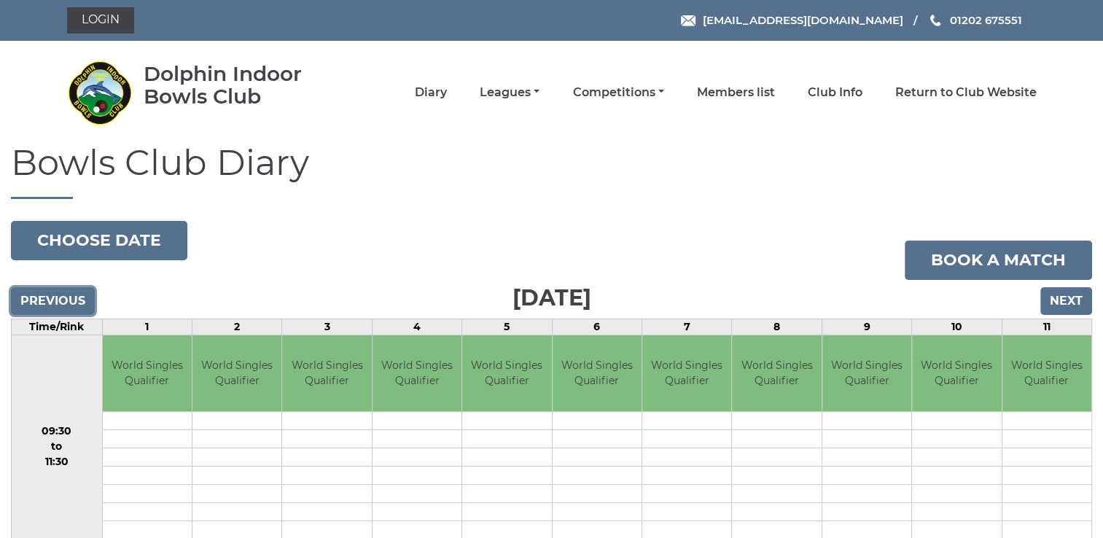
click at [81, 295] on input "Previous" at bounding box center [53, 301] width 84 height 28
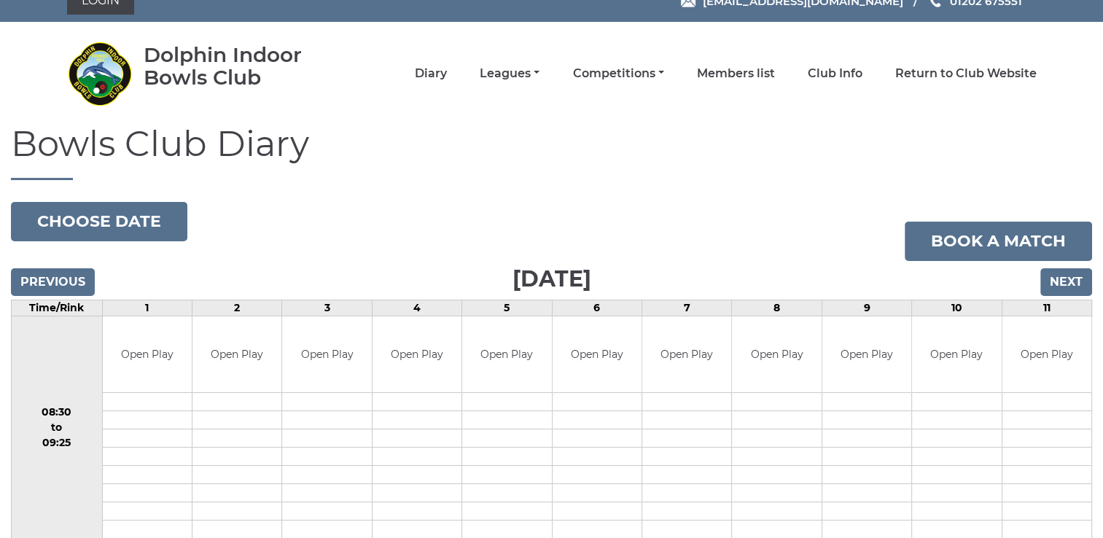
scroll to position [20, 0]
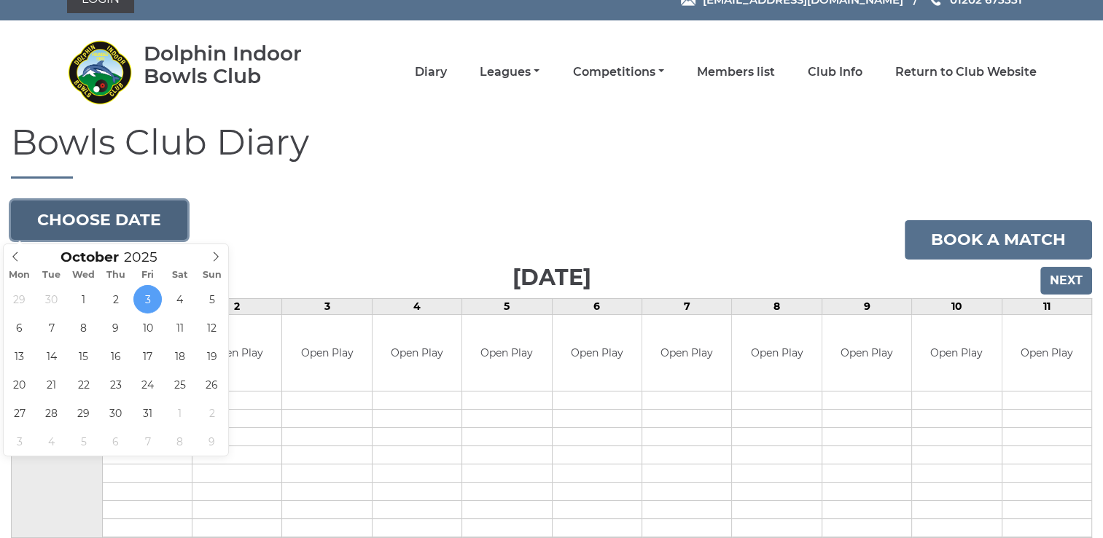
click at [140, 214] on button "Choose date" at bounding box center [99, 219] width 176 height 39
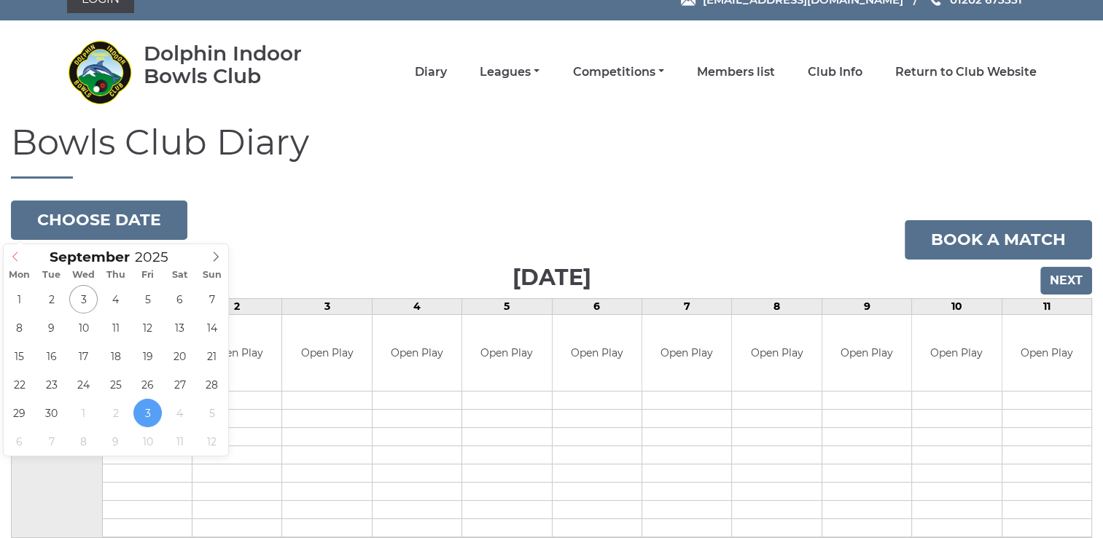
click at [18, 255] on icon at bounding box center [15, 257] width 10 height 10
type input "2025-09-26"
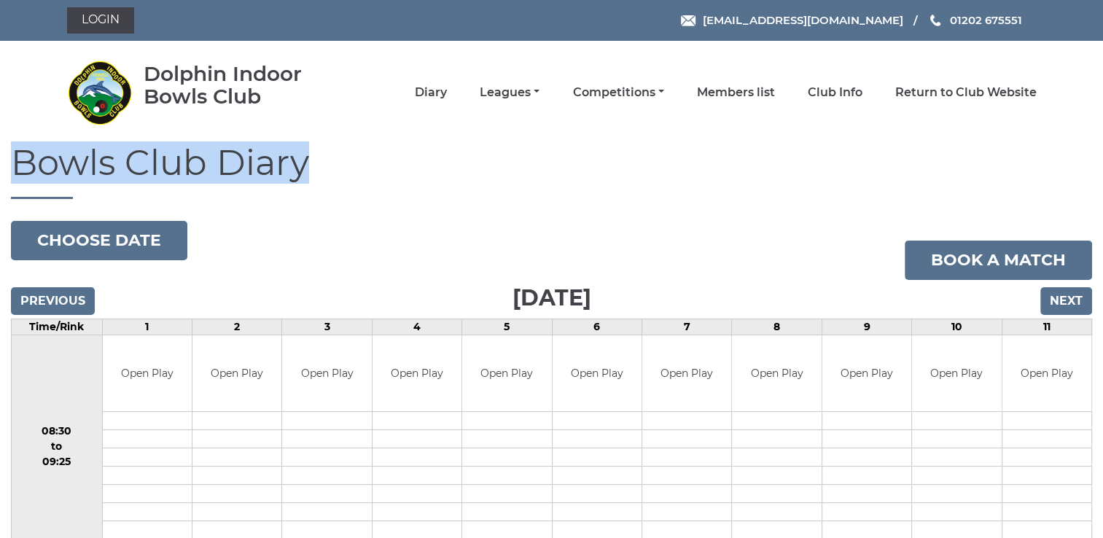
drag, startPoint x: 1102, startPoint y: 123, endPoint x: 1109, endPoint y: 188, distance: 65.3
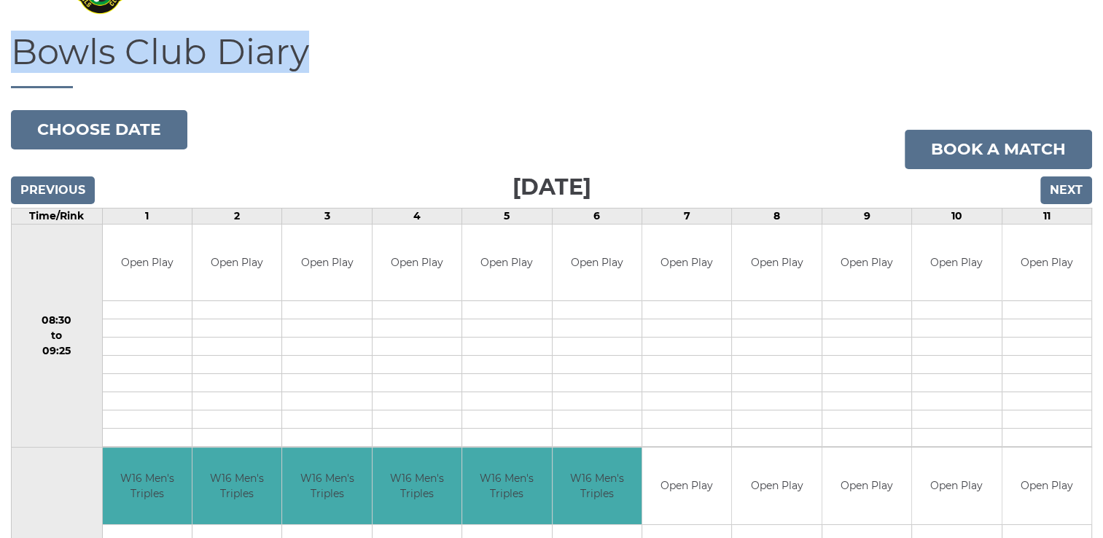
scroll to position [104, 0]
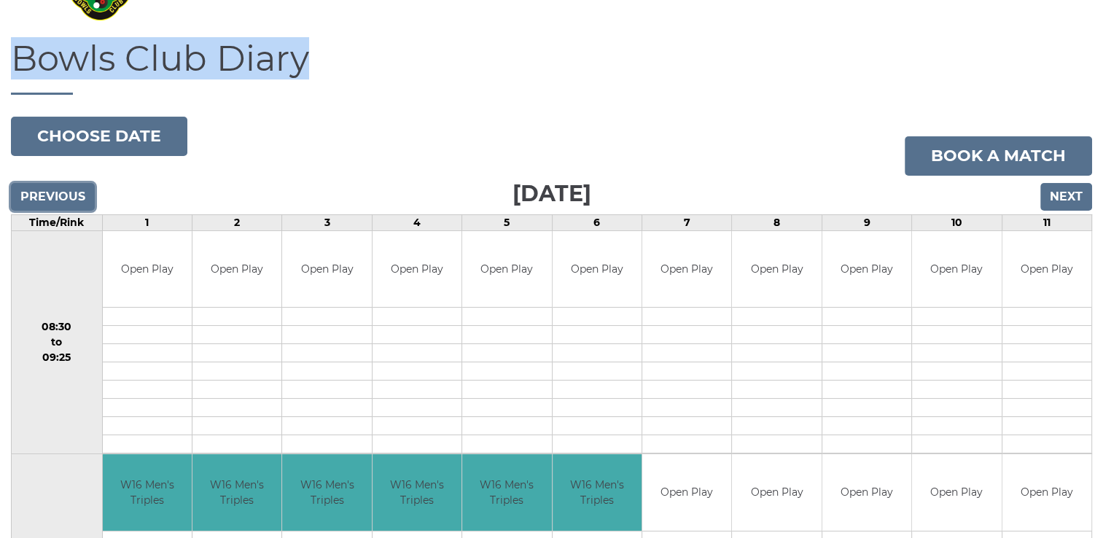
click at [70, 189] on input "Previous" at bounding box center [53, 197] width 84 height 28
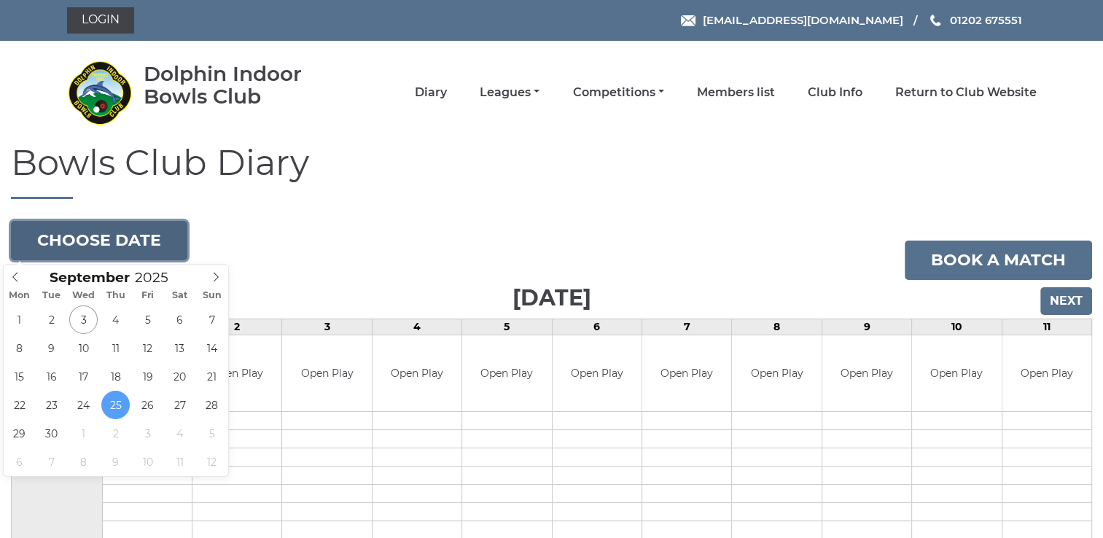
click at [116, 244] on button "Choose date" at bounding box center [99, 240] width 176 height 39
type input "[DATE]"
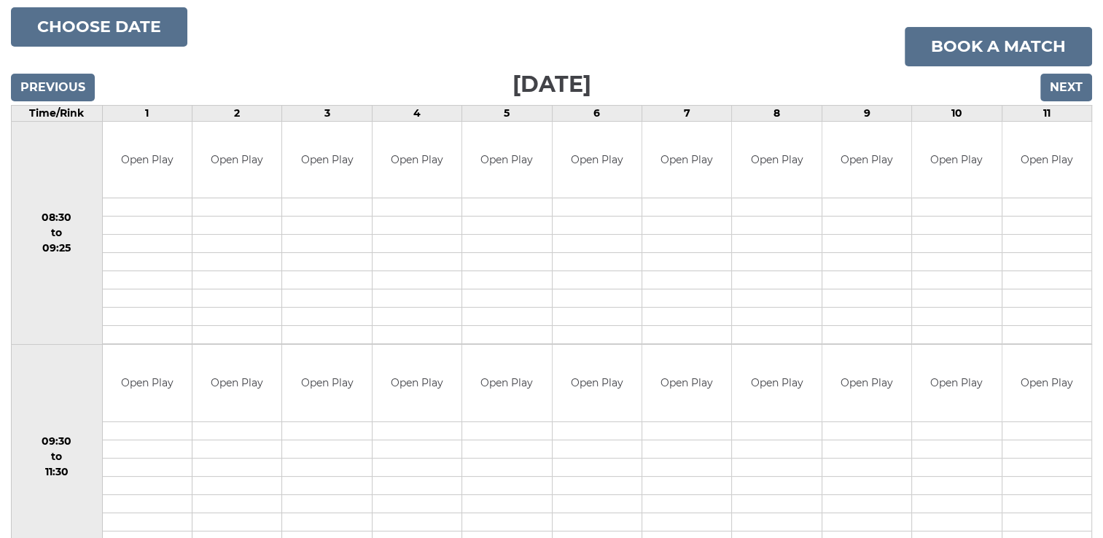
scroll to position [204, 0]
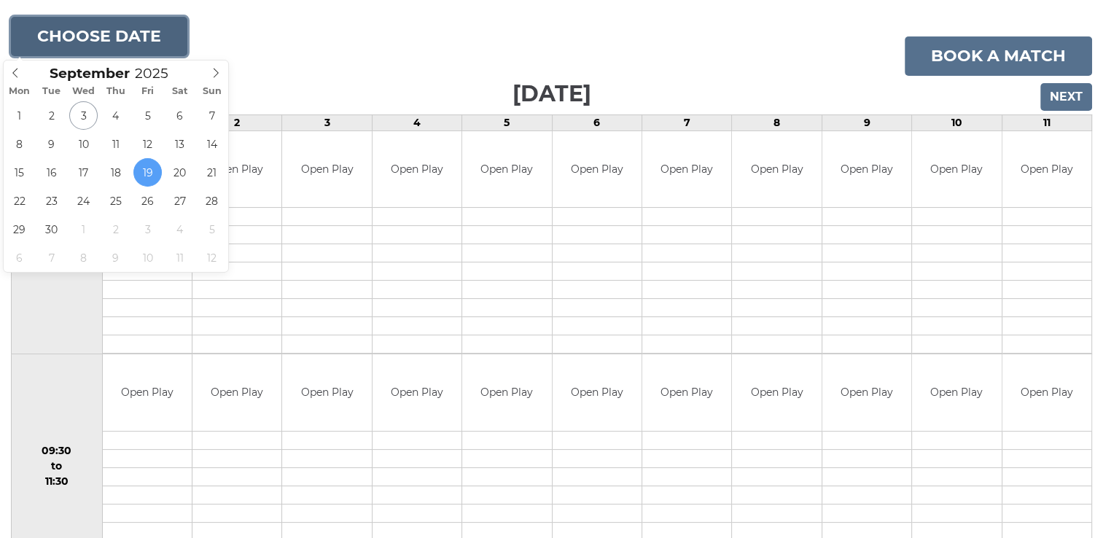
click at [120, 41] on button "Choose date" at bounding box center [99, 36] width 176 height 39
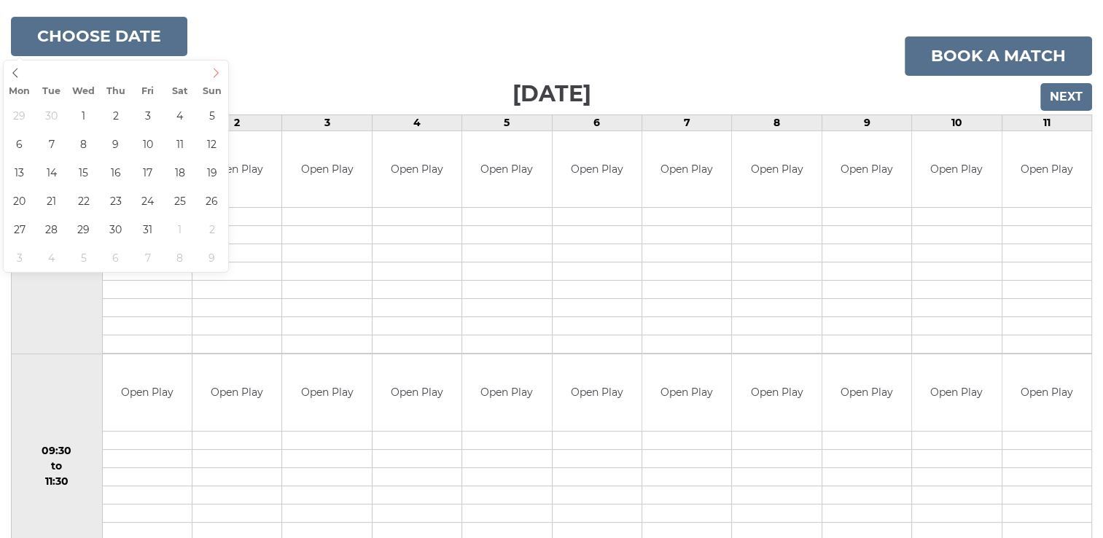
click at [215, 73] on icon at bounding box center [216, 73] width 10 height 10
type input "2025-10-14"
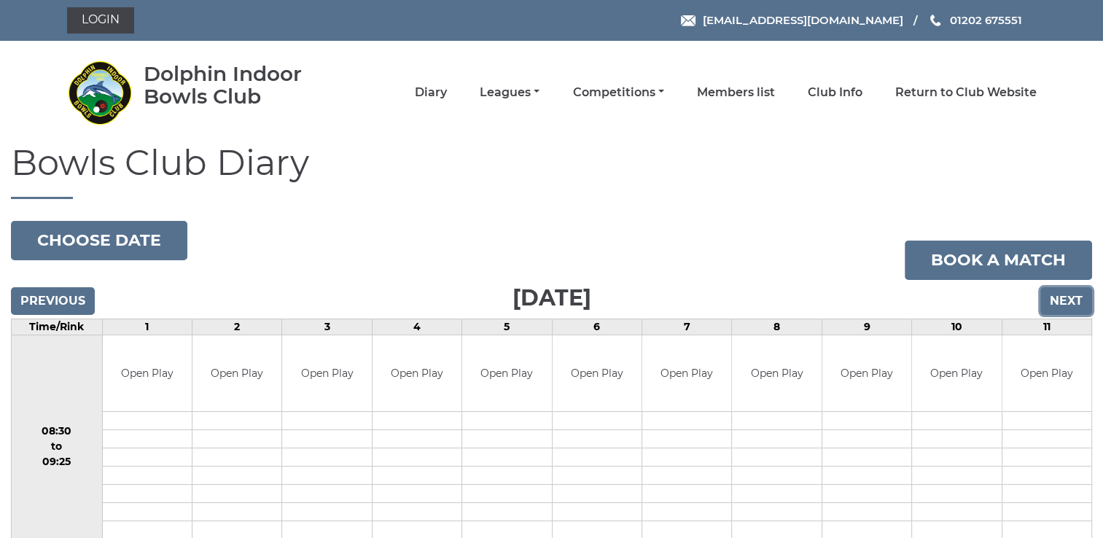
click at [1061, 300] on input "Next" at bounding box center [1066, 301] width 52 height 28
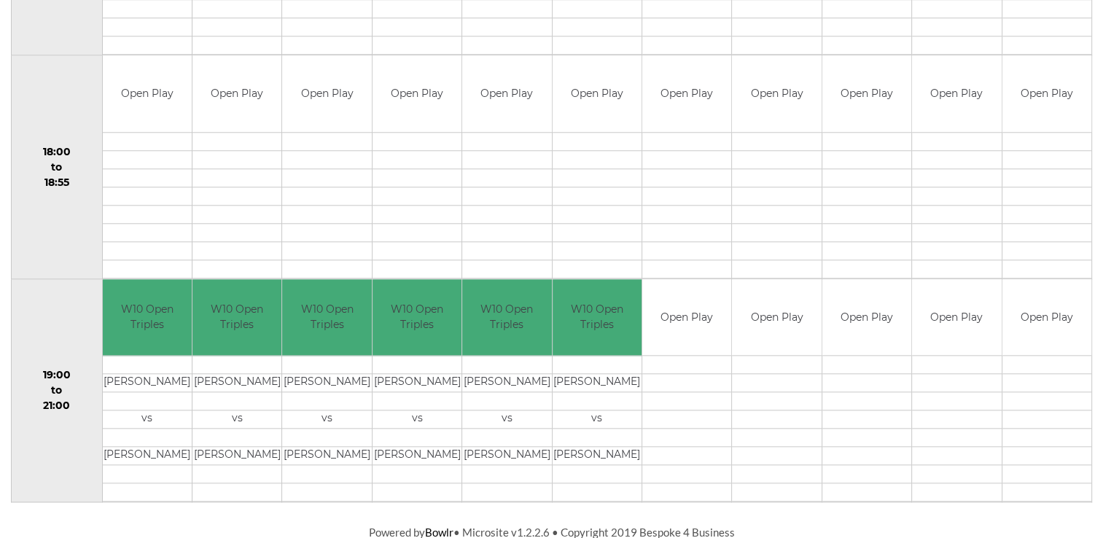
scroll to position [1378, 0]
